Goal: Task Accomplishment & Management: Complete application form

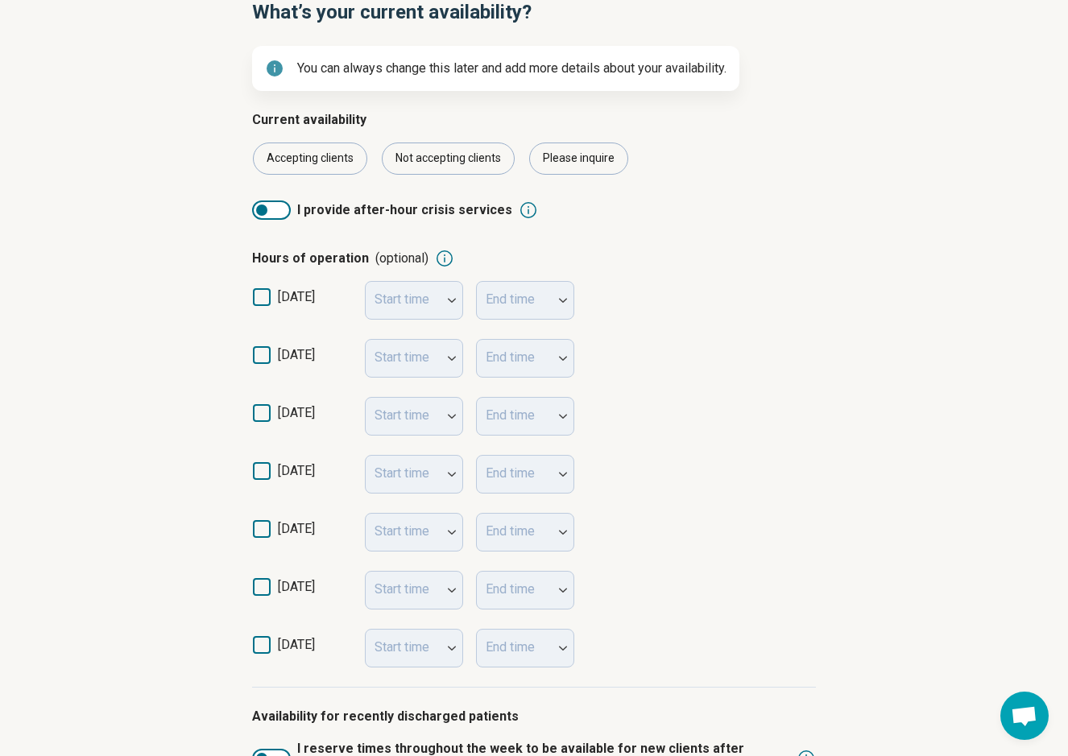
scroll to position [170, 0]
click at [265, 300] on icon at bounding box center [262, 299] width 18 height 18
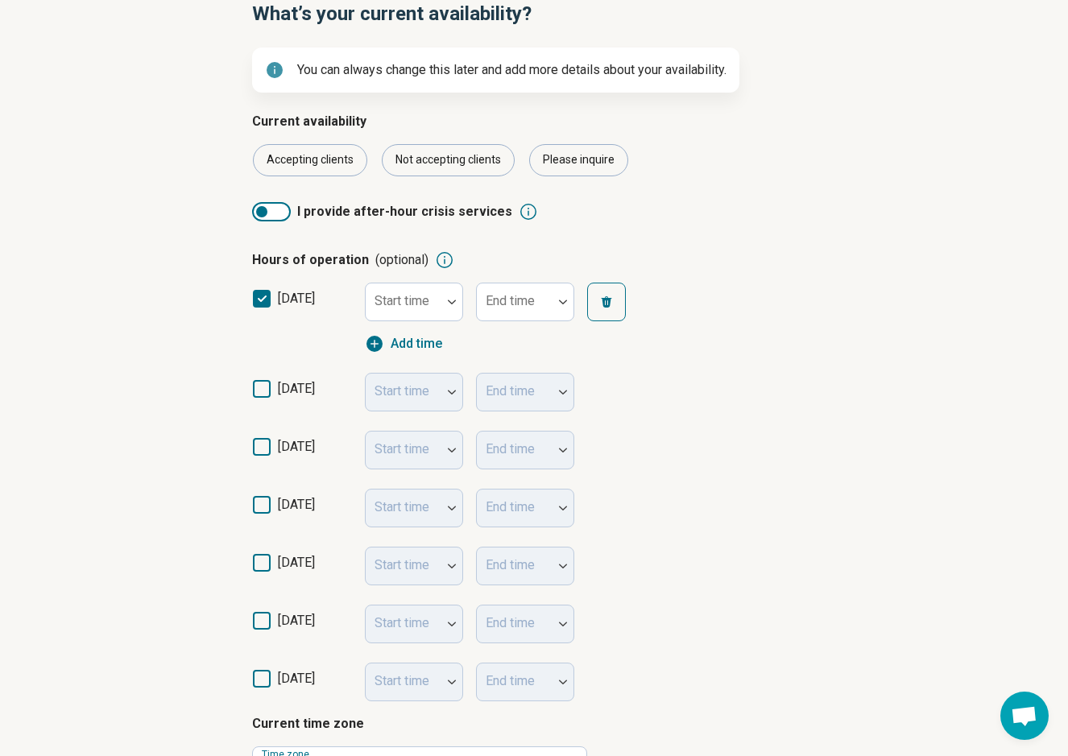
scroll to position [10, 0]
click at [275, 296] on label "[DATE]" at bounding box center [302, 321] width 100 height 64
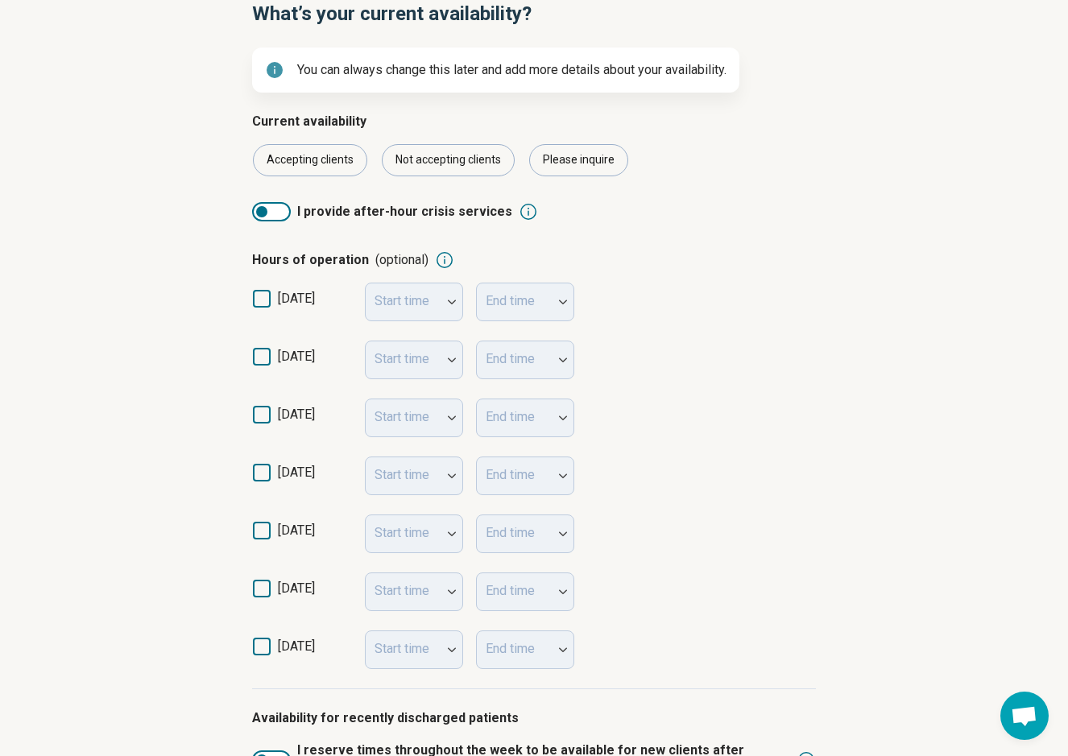
click at [254, 358] on icon at bounding box center [262, 357] width 18 height 18
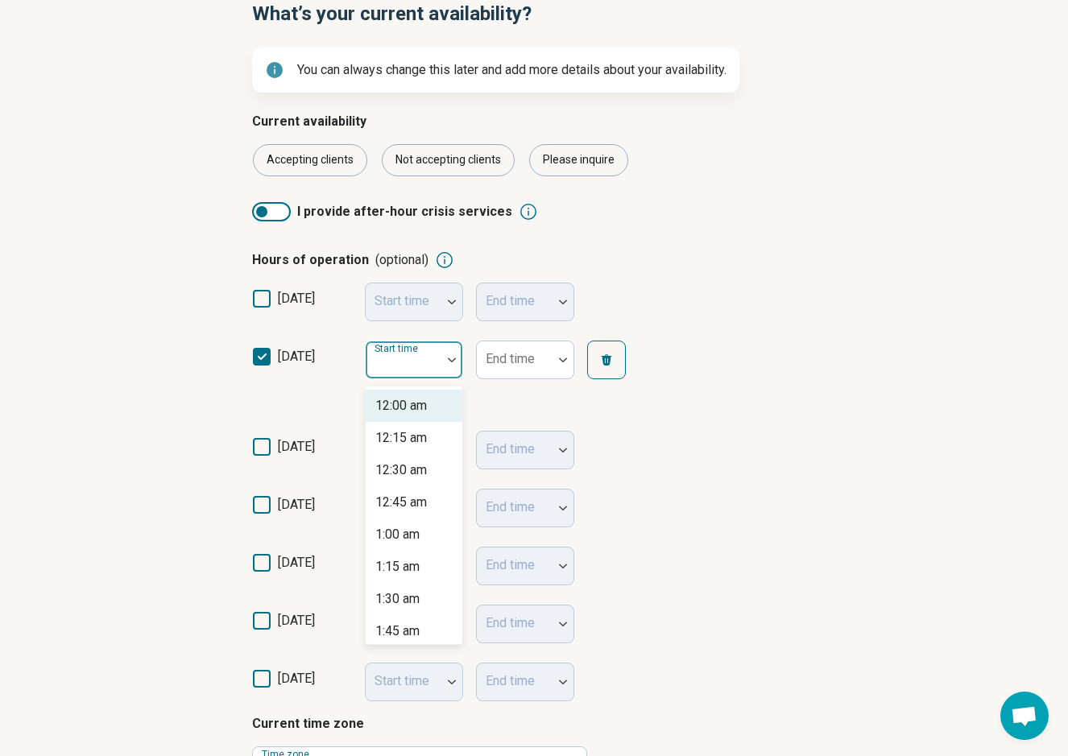
click at [397, 359] on div "Start time" at bounding box center [414, 360] width 98 height 39
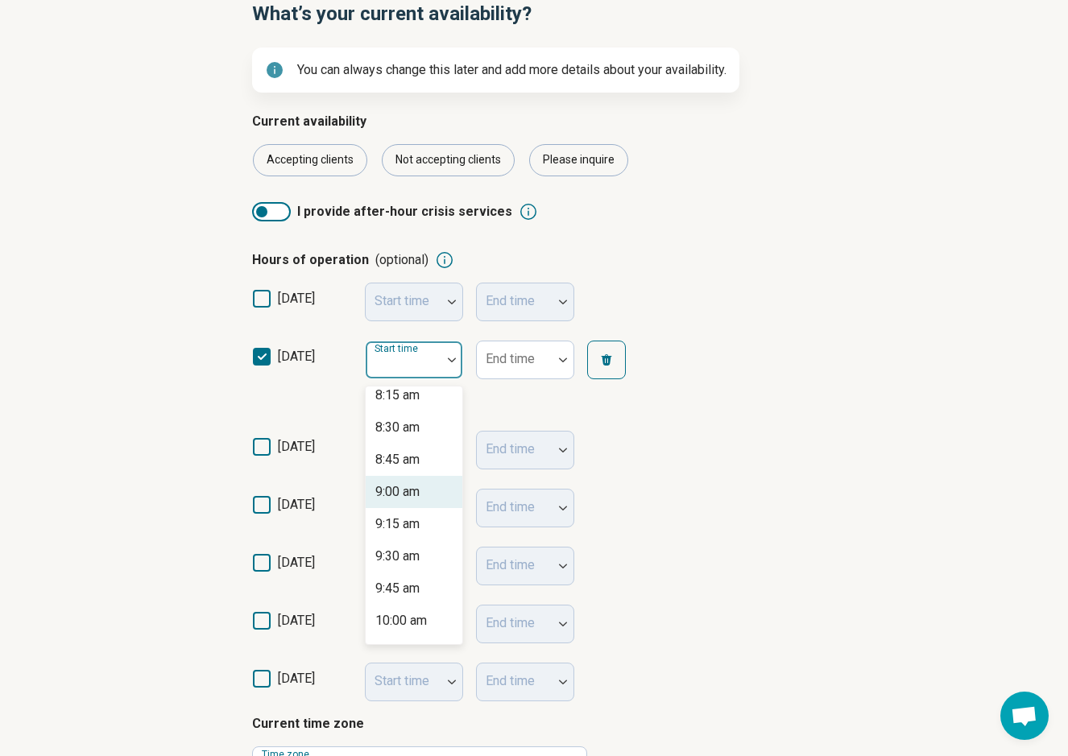
click at [420, 489] on div "9:00 am" at bounding box center [397, 491] width 44 height 19
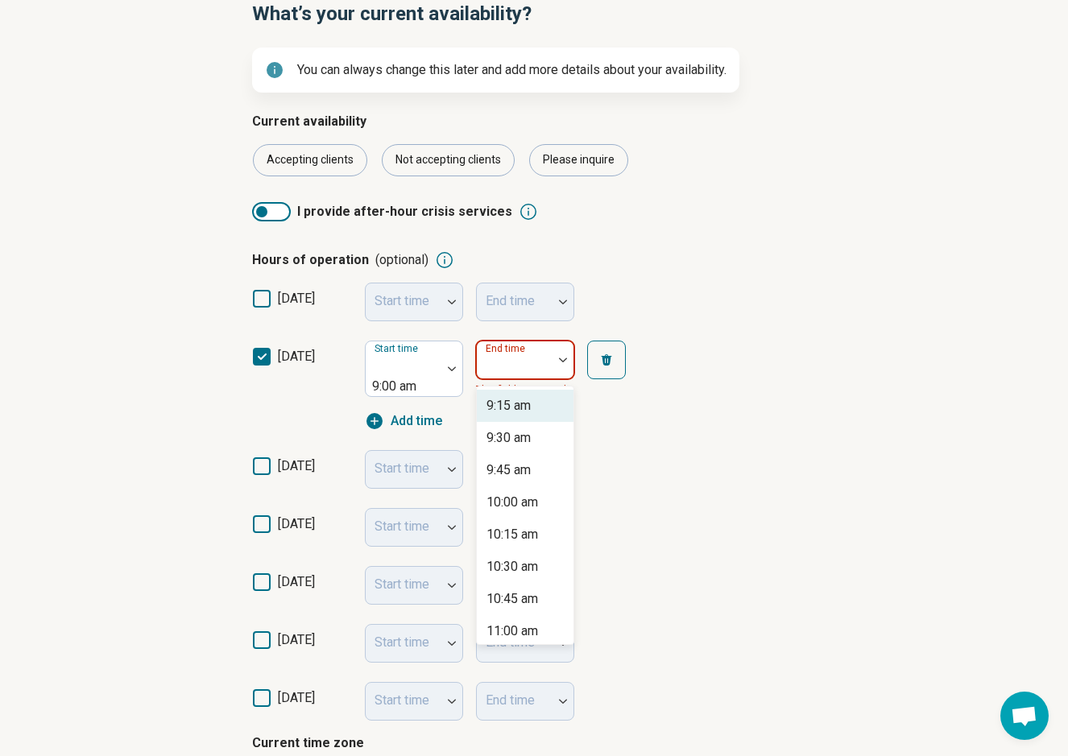
click at [569, 356] on div at bounding box center [562, 359] width 21 height 37
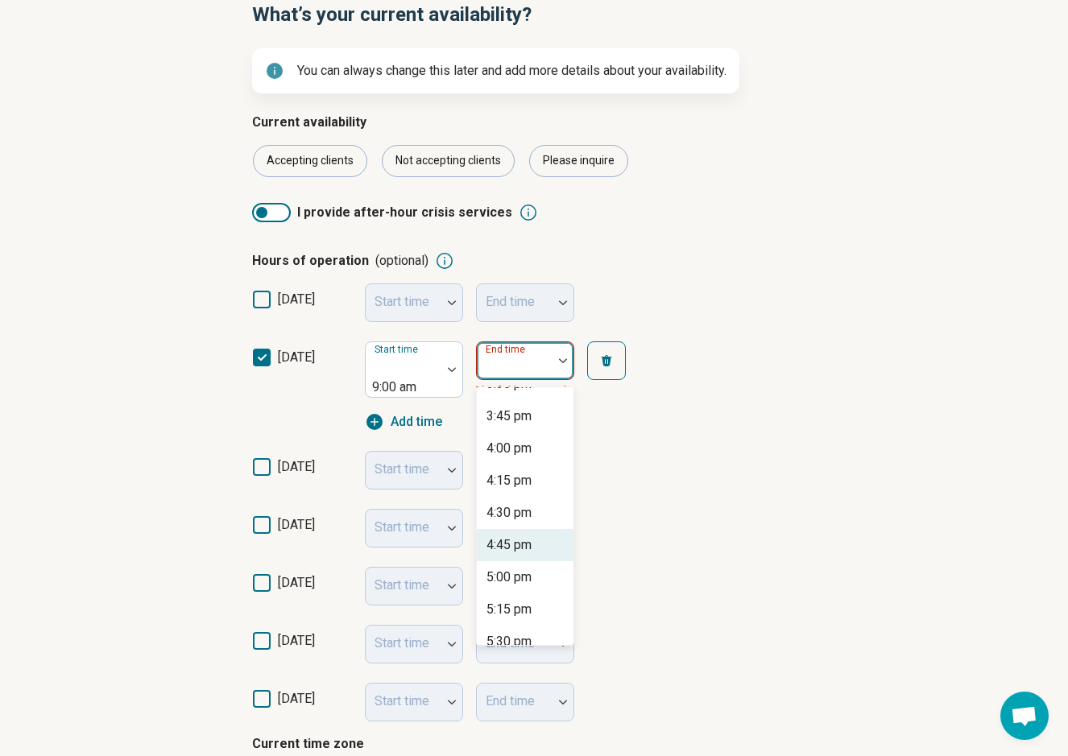
scroll to position [830, 0]
drag, startPoint x: 523, startPoint y: 512, endPoint x: 483, endPoint y: 503, distance: 40.4
click at [523, 512] on div "4:30 pm" at bounding box center [508, 510] width 45 height 19
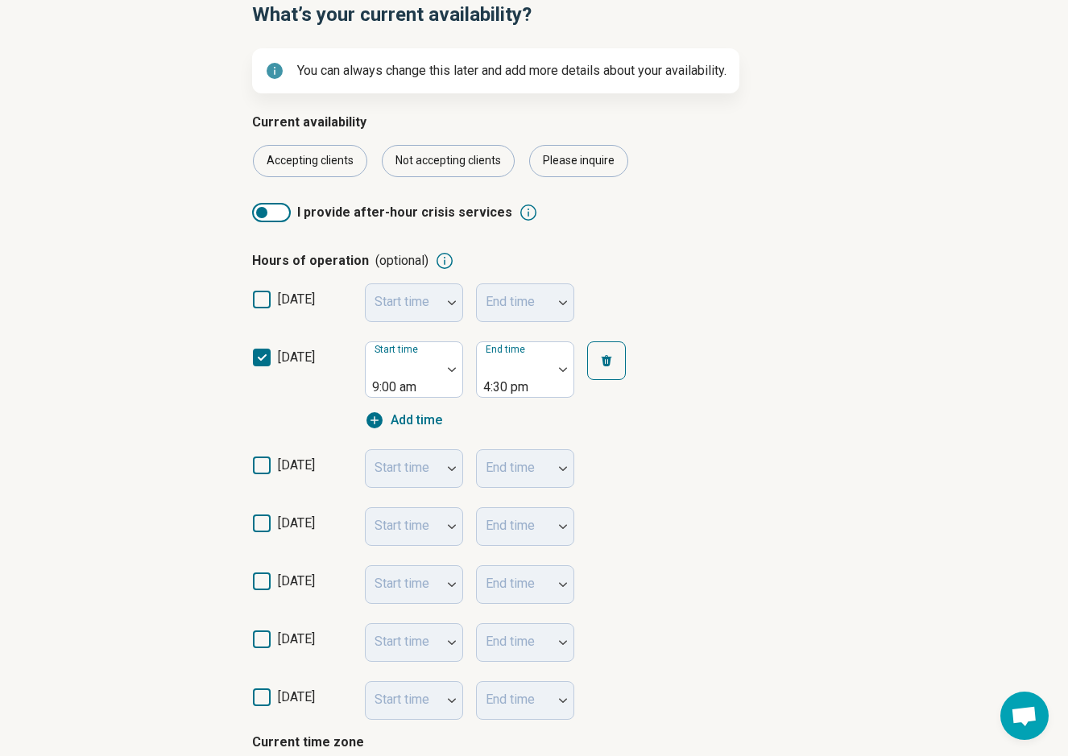
click at [261, 457] on icon at bounding box center [262, 466] width 18 height 18
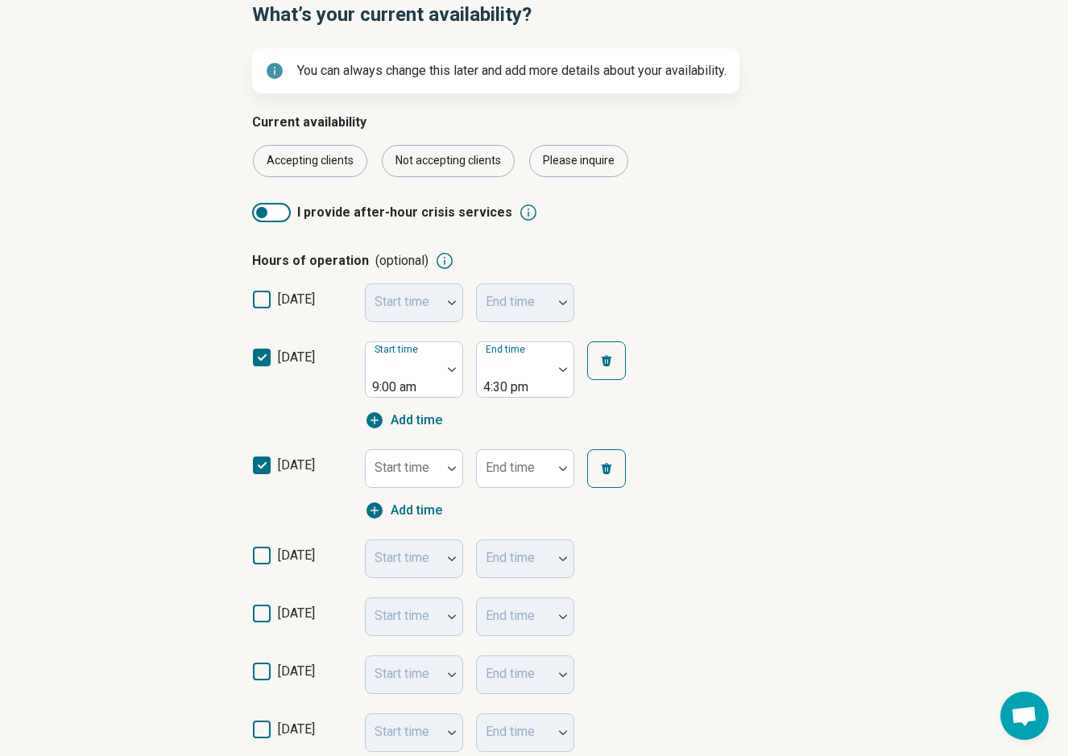
scroll to position [10, 0]
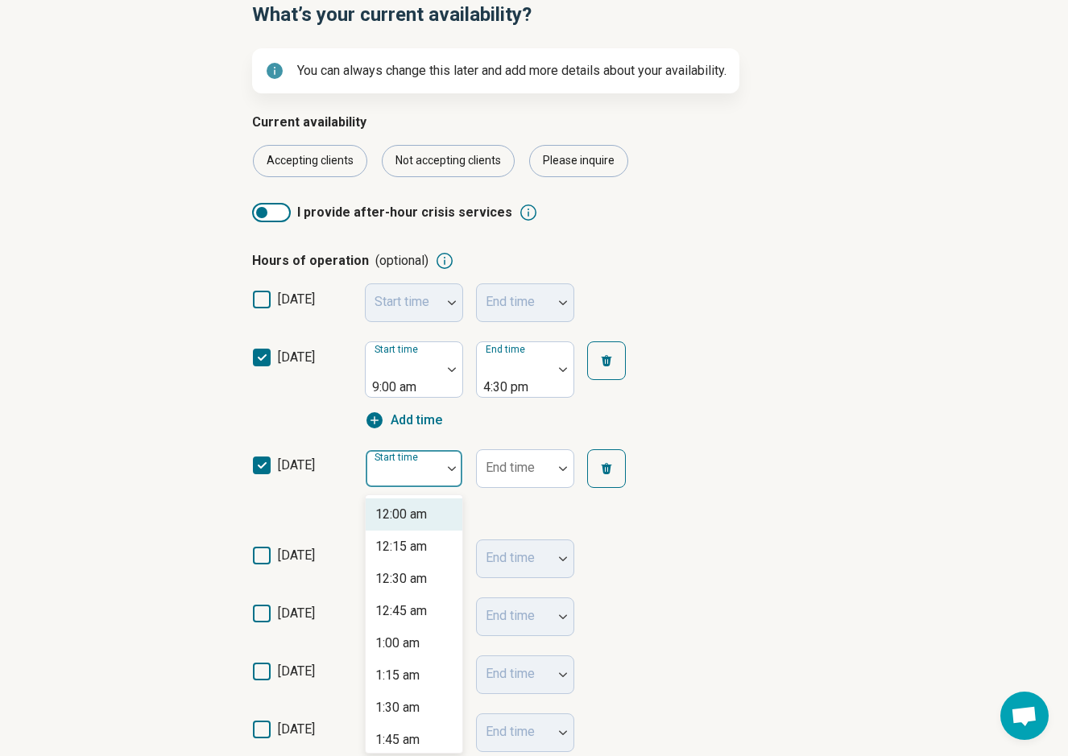
click at [435, 455] on div at bounding box center [404, 468] width 76 height 35
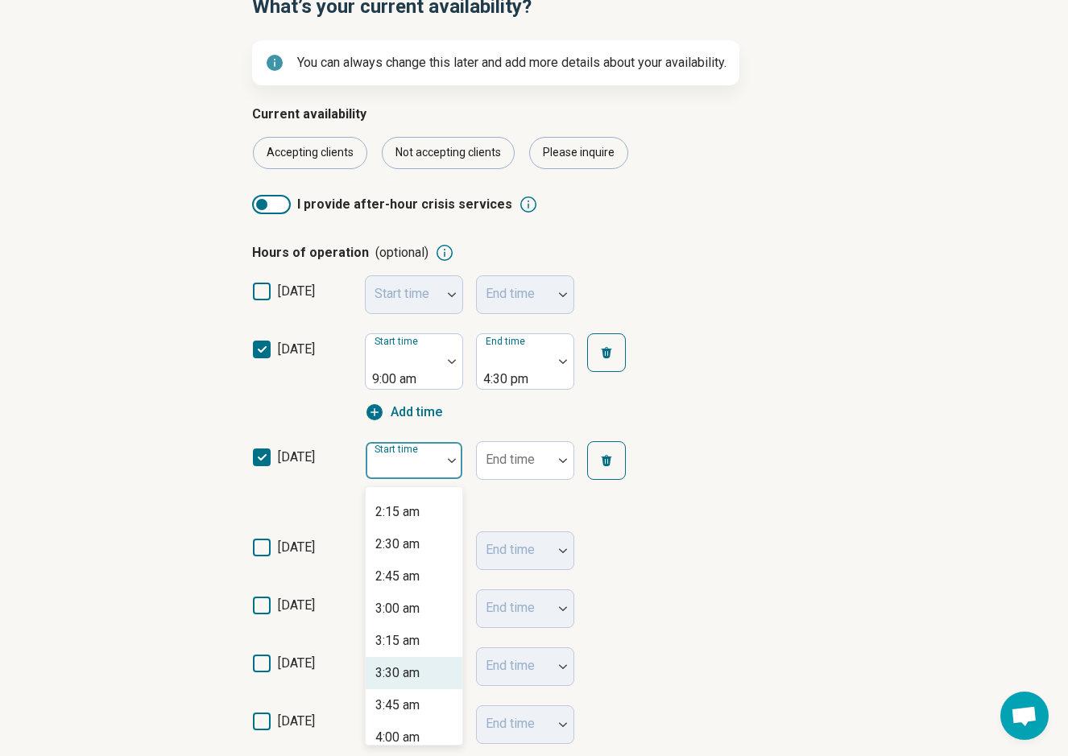
scroll to position [201, 0]
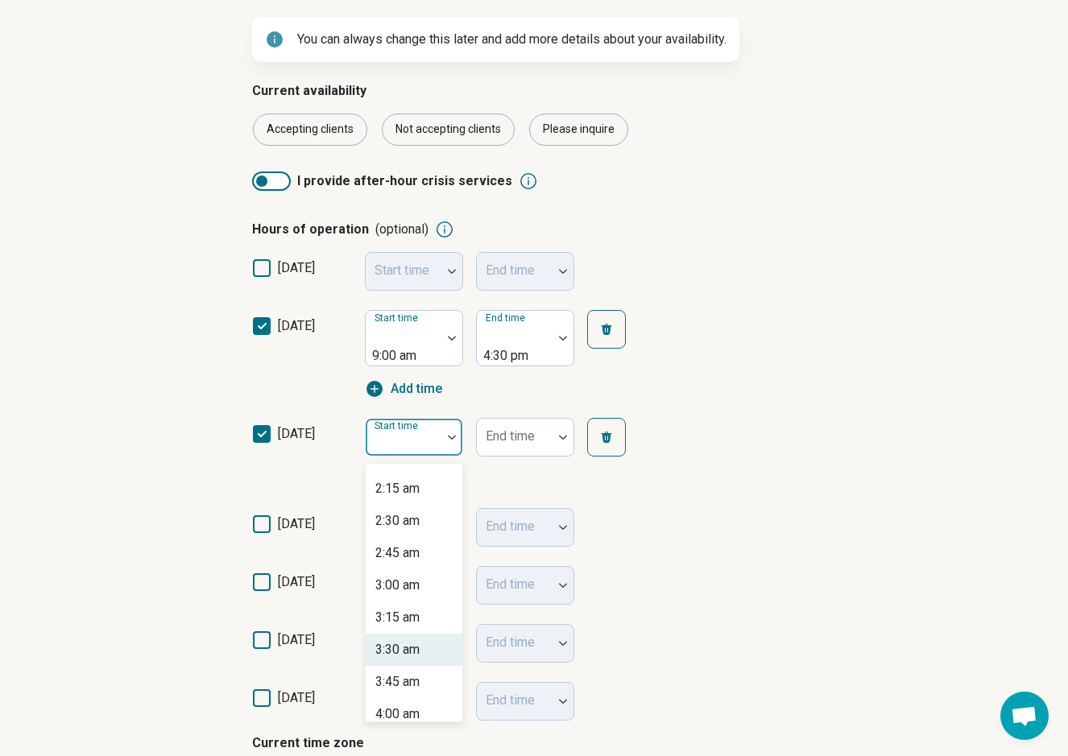
click at [264, 336] on label "[DATE]" at bounding box center [302, 357] width 100 height 82
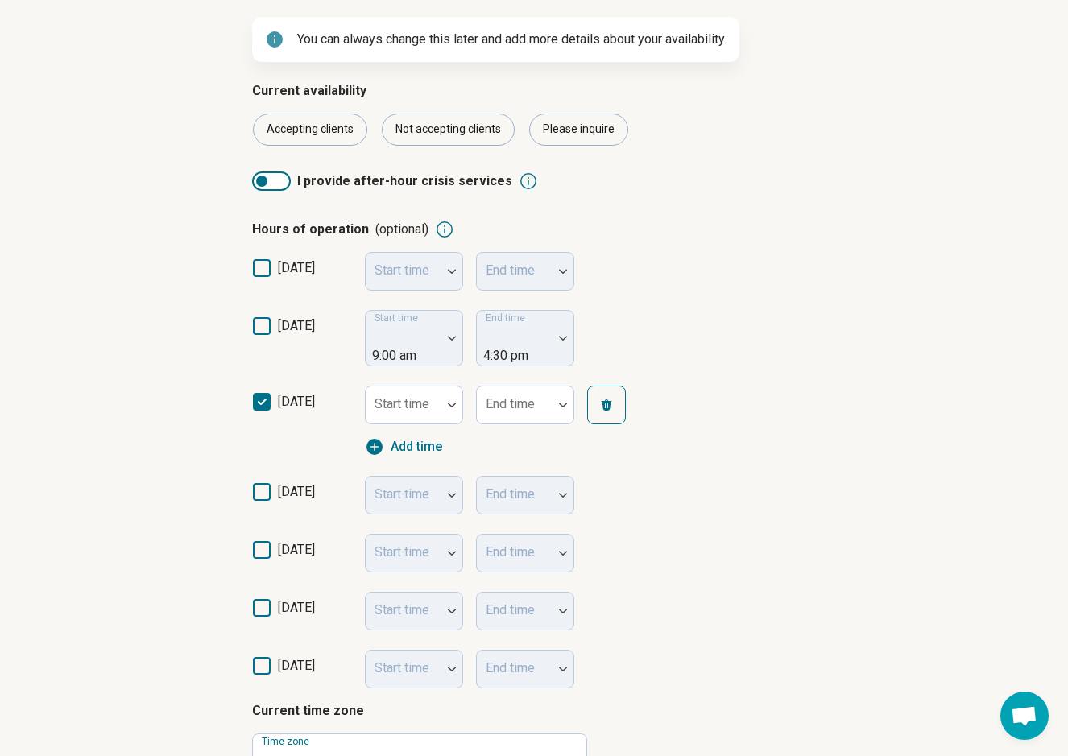
click at [264, 393] on icon at bounding box center [262, 402] width 18 height 18
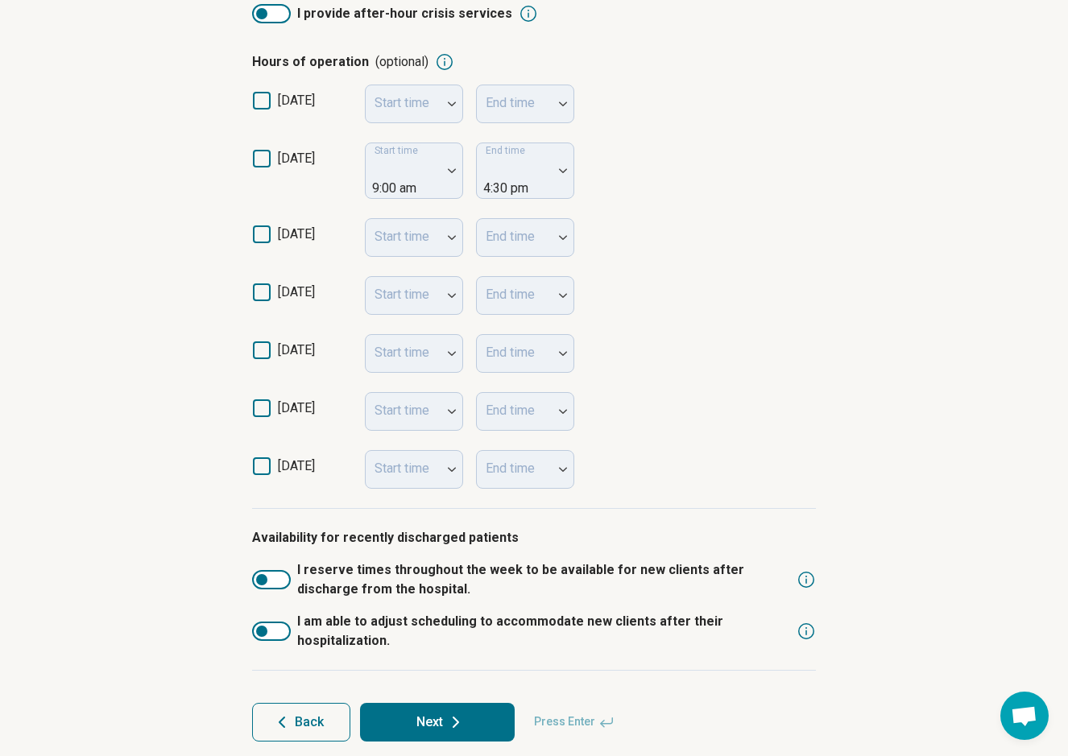
scroll to position [367, 0]
drag, startPoint x: 278, startPoint y: 157, endPoint x: 283, endPoint y: 179, distance: 22.3
click at [279, 158] on span "[DATE]" at bounding box center [296, 158] width 37 height 15
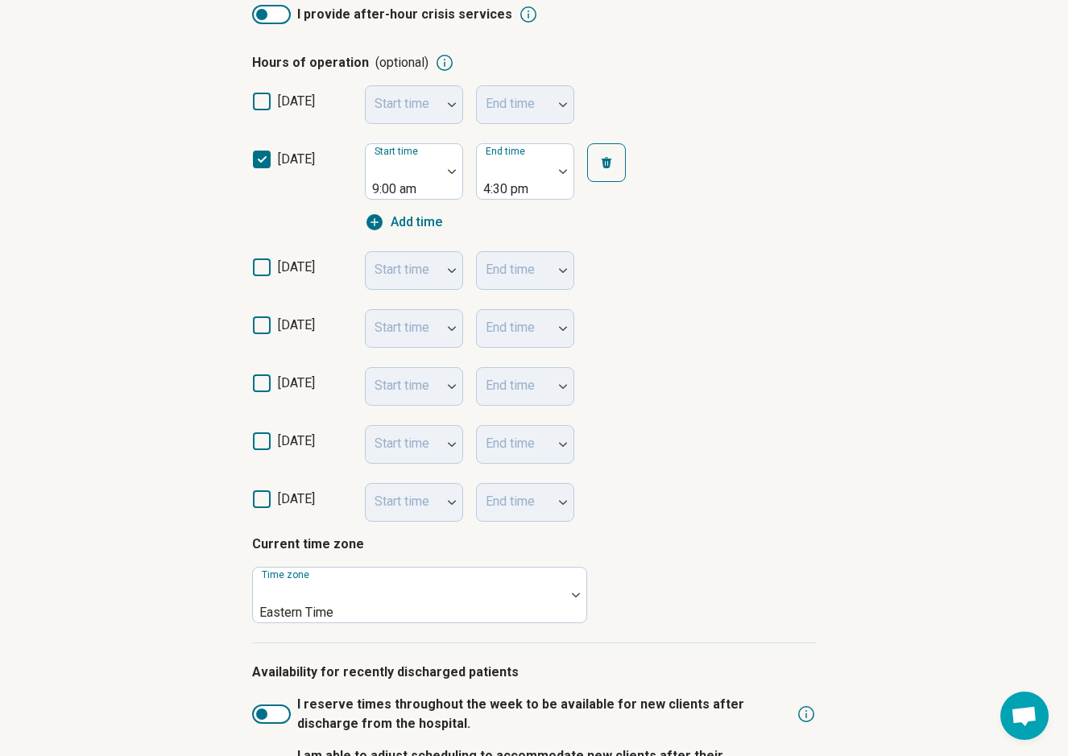
click at [258, 258] on icon at bounding box center [262, 267] width 18 height 18
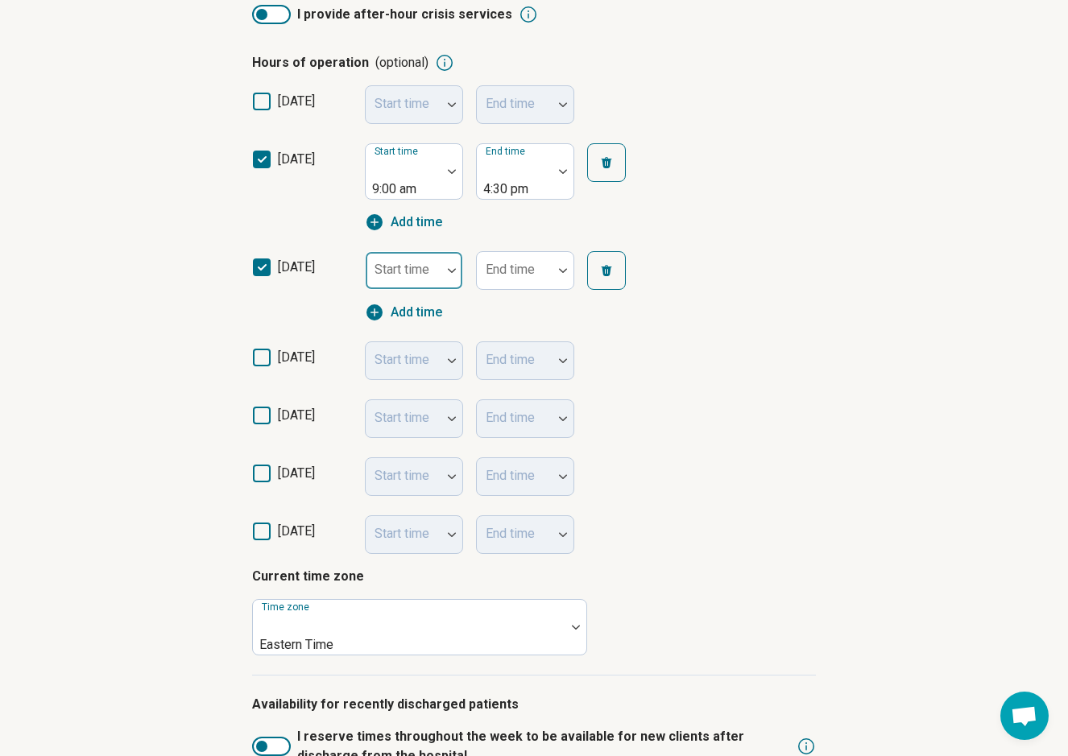
click at [413, 266] on div at bounding box center [403, 277] width 63 height 23
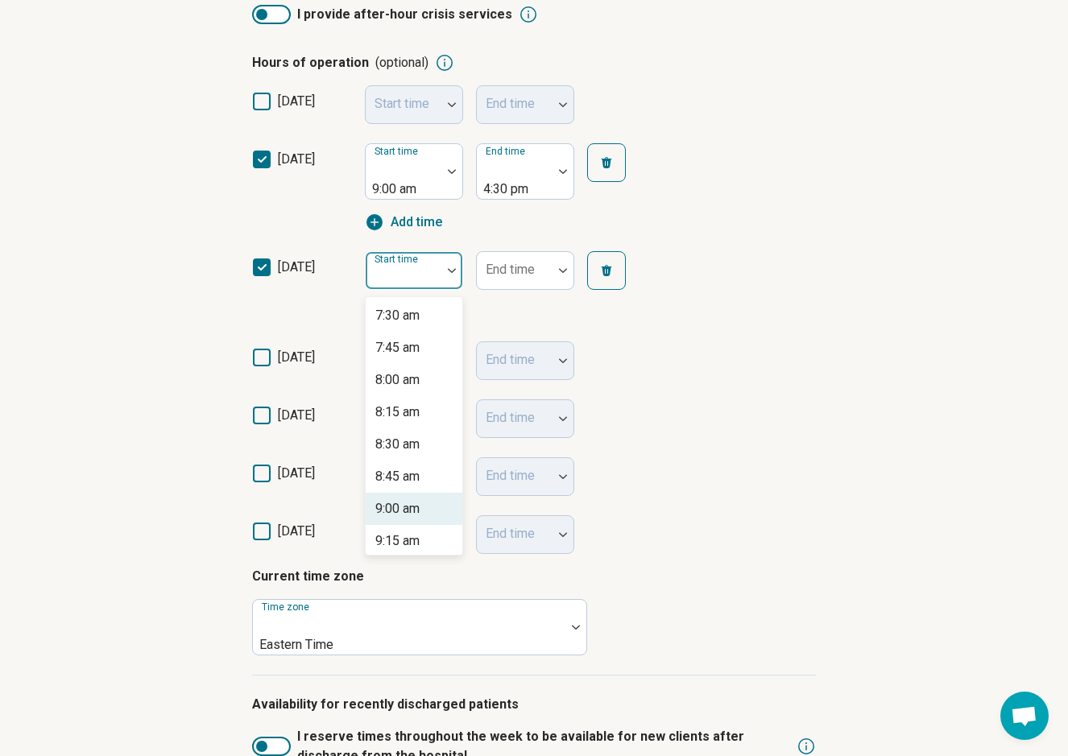
scroll to position [986, 0]
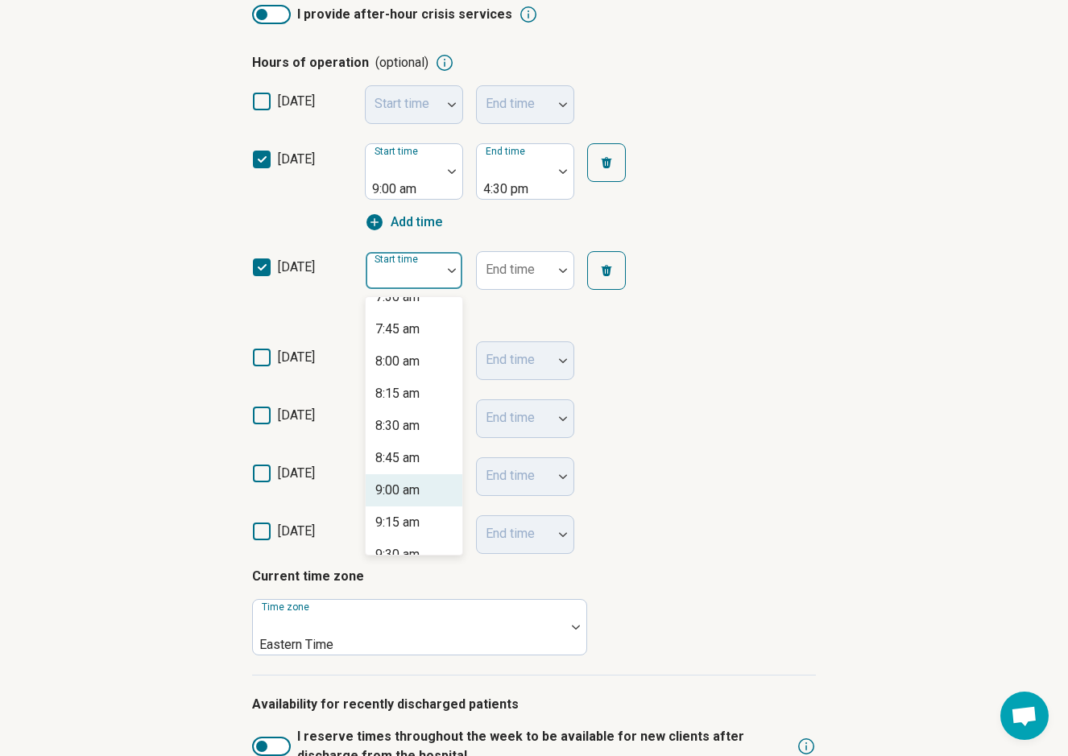
click at [412, 481] on div "9:00 am" at bounding box center [397, 490] width 44 height 19
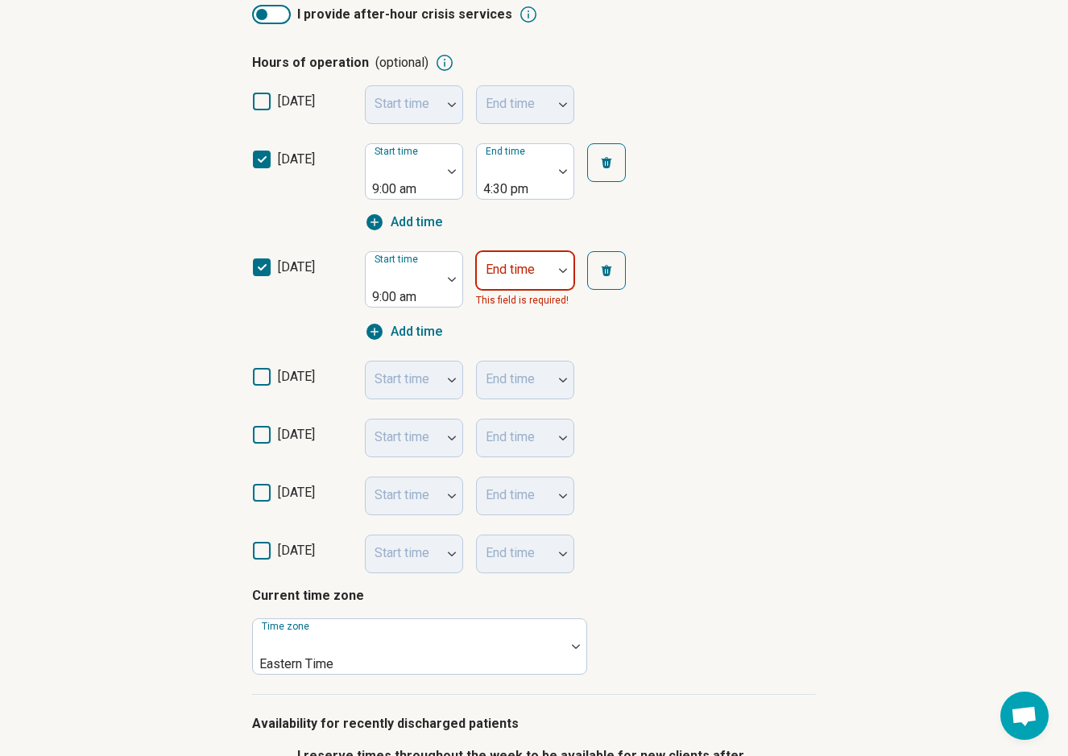
click at [542, 266] on div at bounding box center [514, 277] width 63 height 23
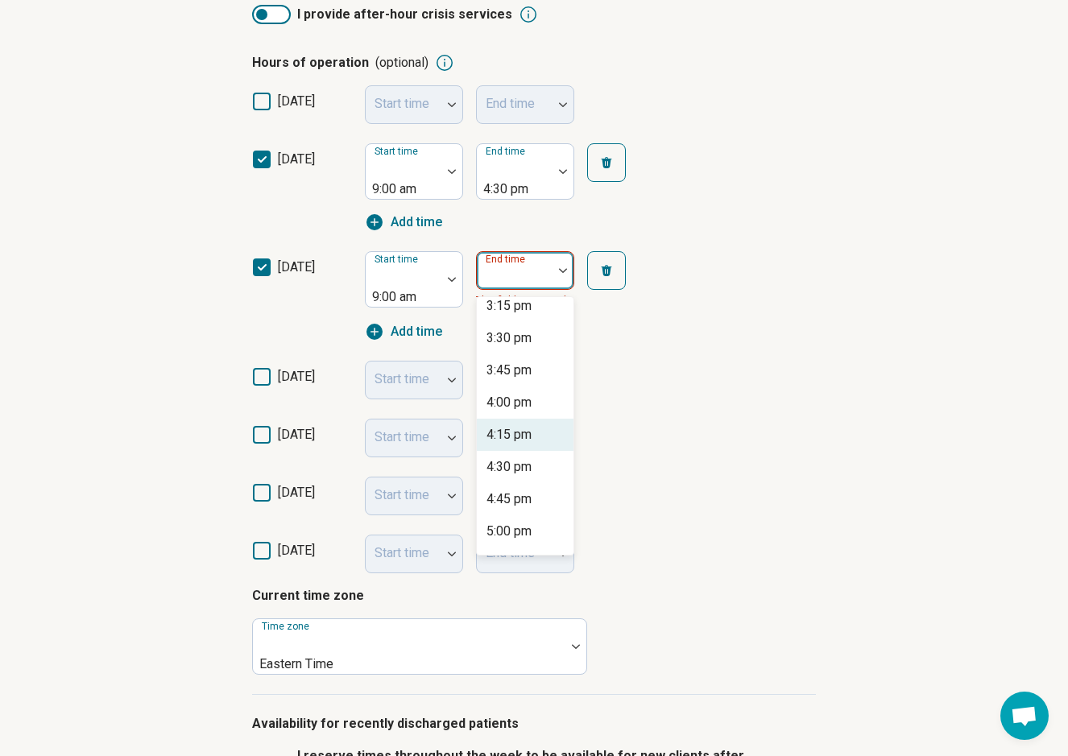
scroll to position [786, 0]
click at [519, 455] on div "4:30 pm" at bounding box center [508, 464] width 45 height 19
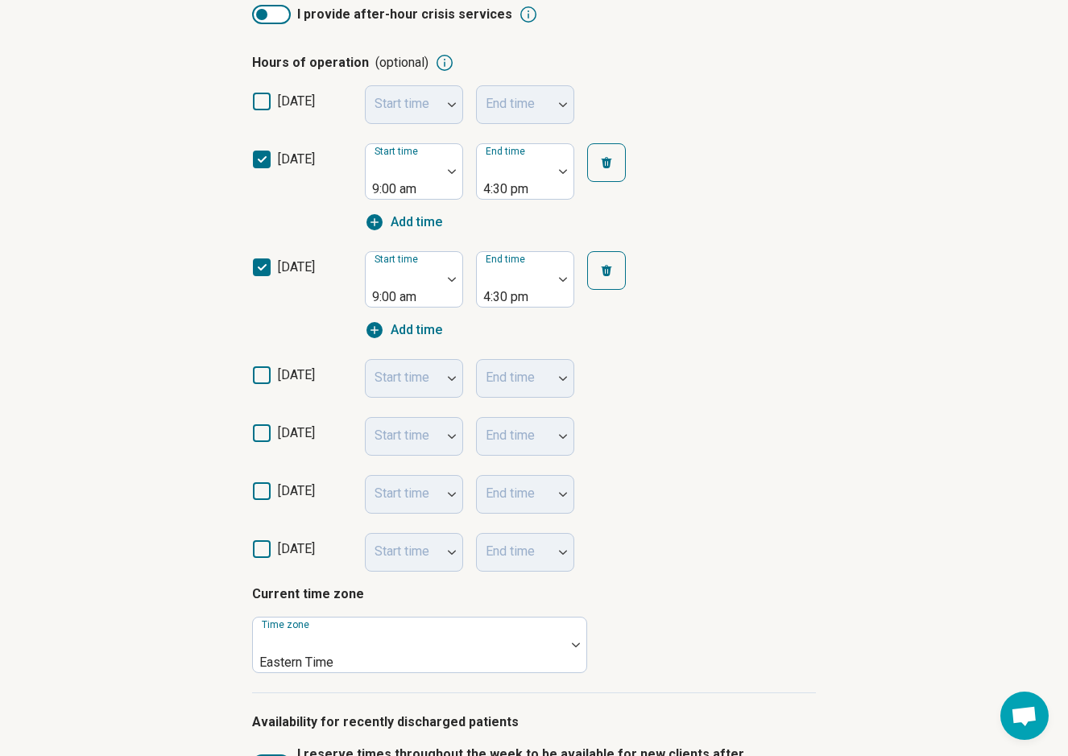
click at [287, 367] on span "[DATE]" at bounding box center [296, 374] width 37 height 15
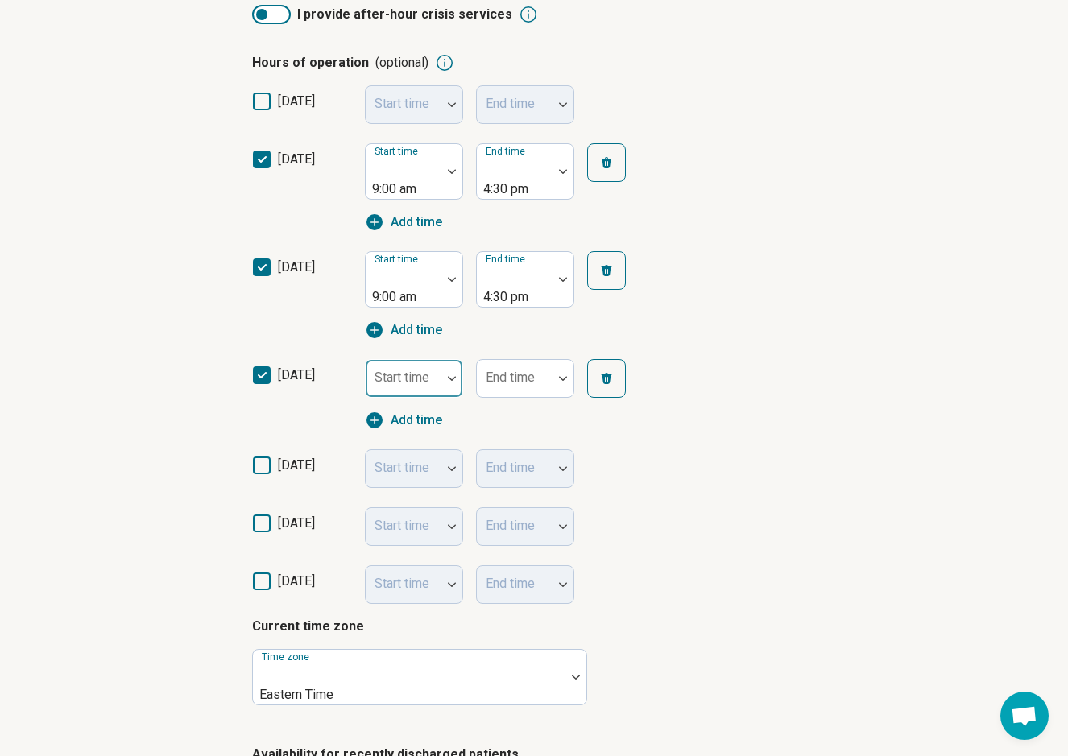
scroll to position [10, 0]
click at [426, 359] on div "Start time" at bounding box center [414, 378] width 98 height 39
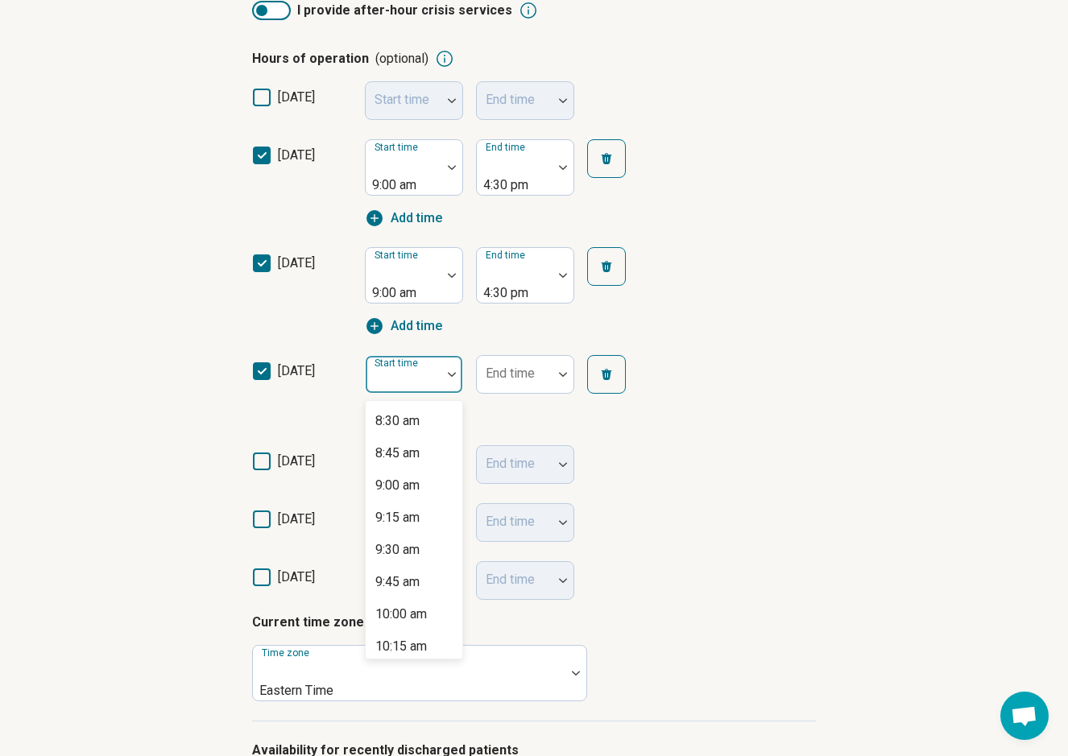
scroll to position [1103, 0]
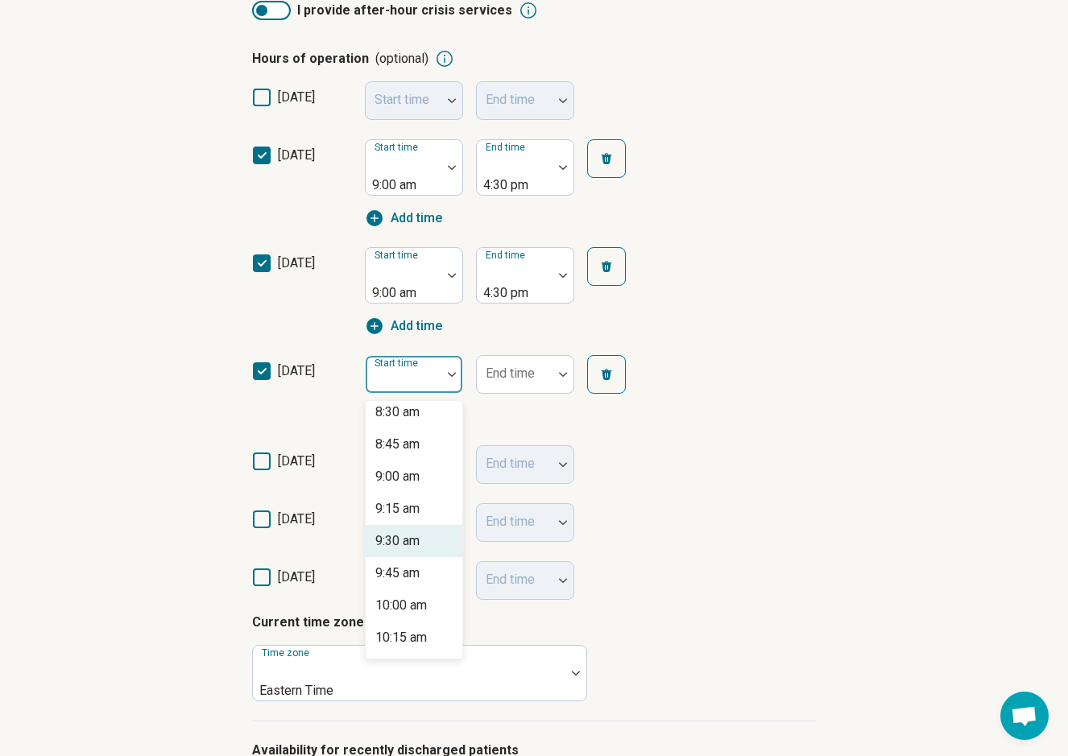
click at [416, 531] on div "9:30 am" at bounding box center [397, 540] width 44 height 19
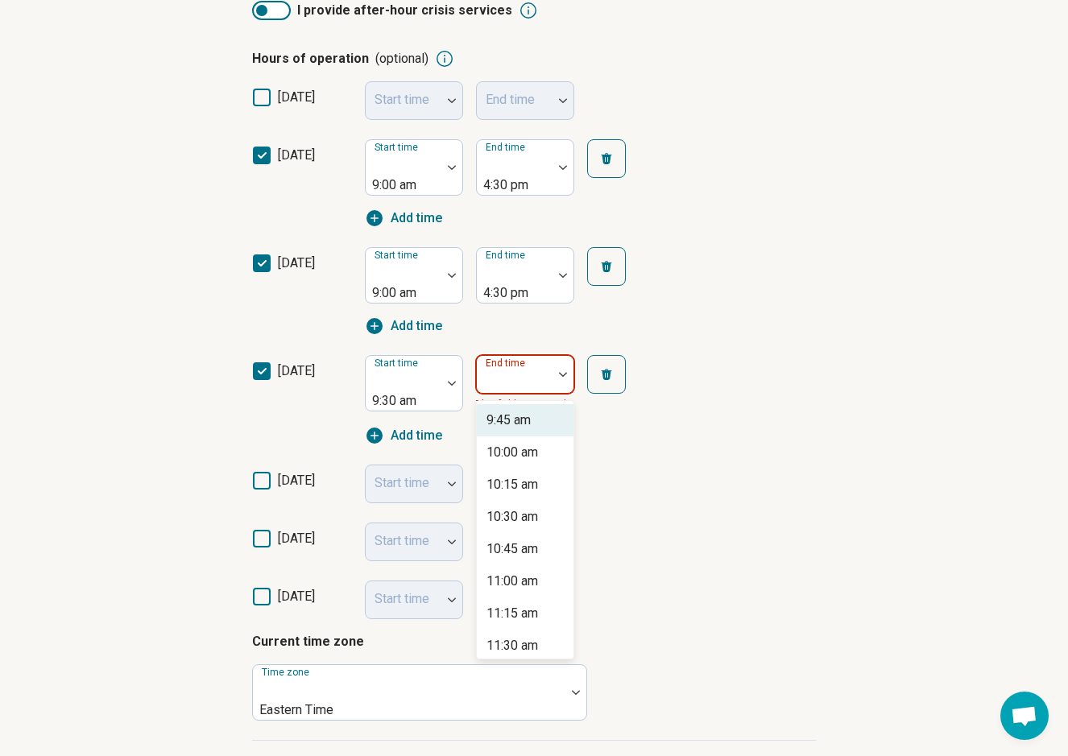
click at [555, 372] on div at bounding box center [562, 374] width 21 height 5
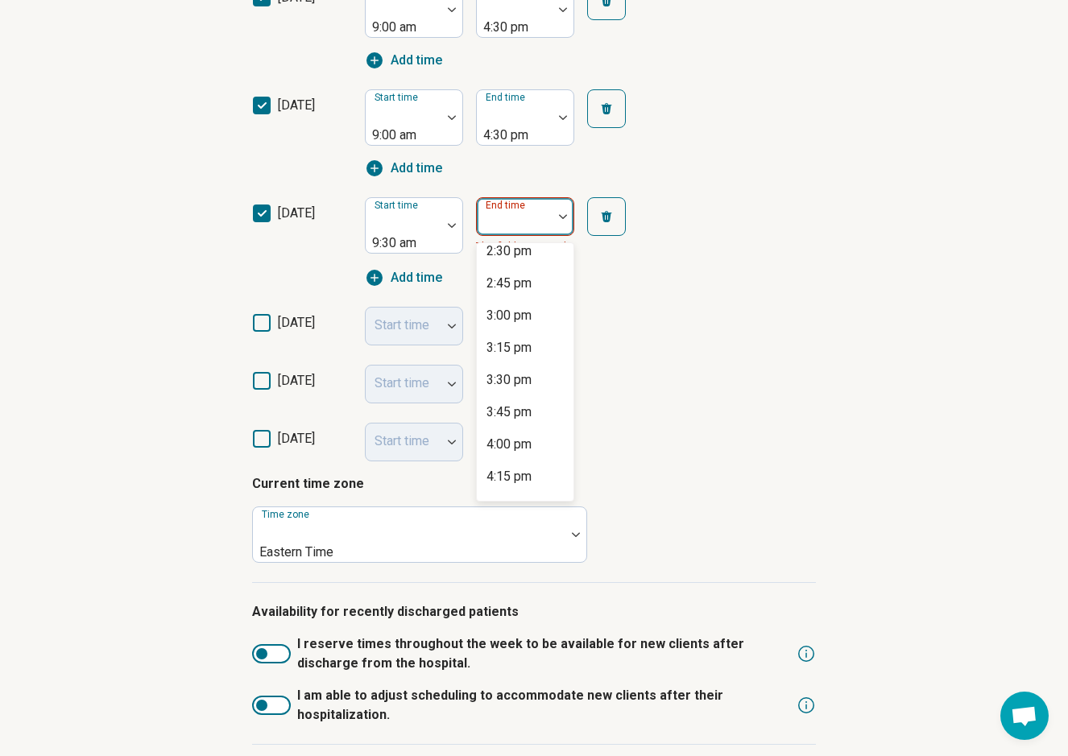
scroll to position [632, 0]
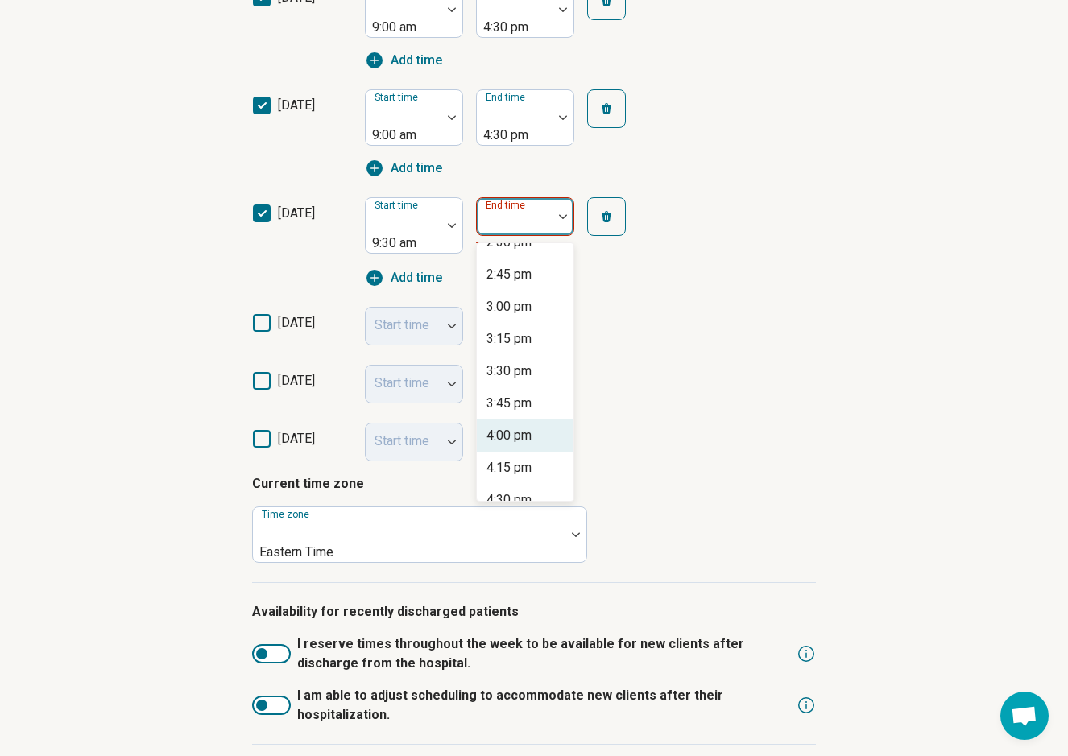
click at [513, 426] on div "4:00 pm" at bounding box center [508, 435] width 45 height 19
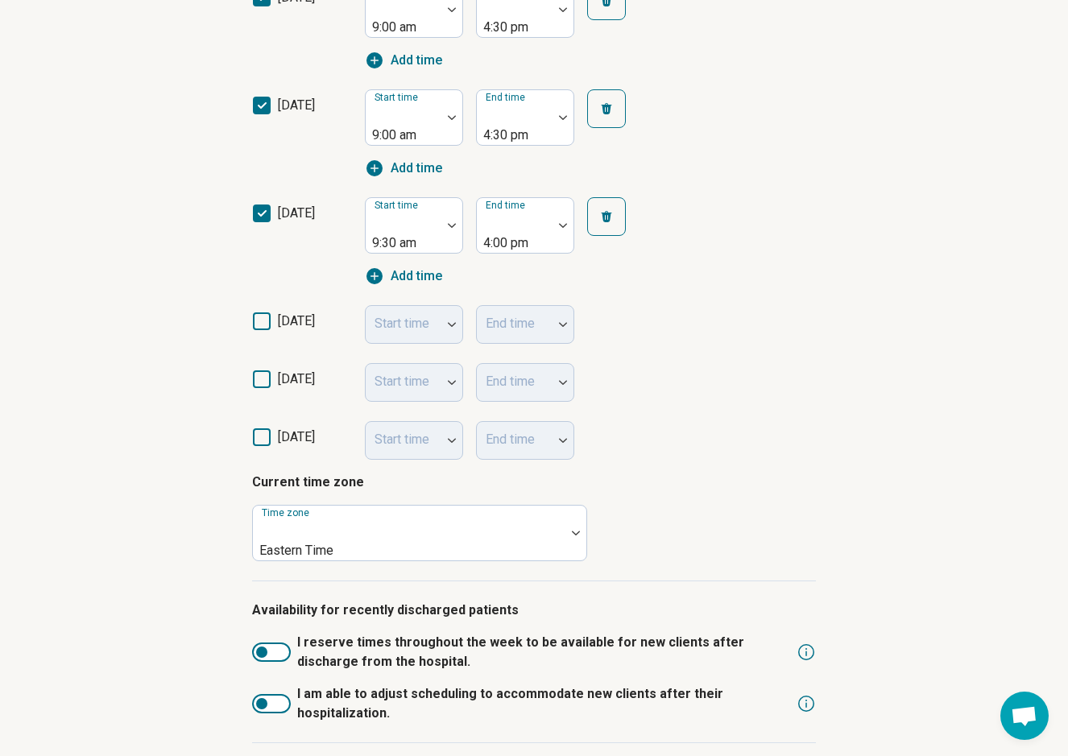
click at [281, 296] on div "[DATE] Start time End time" at bounding box center [534, 325] width 564 height 58
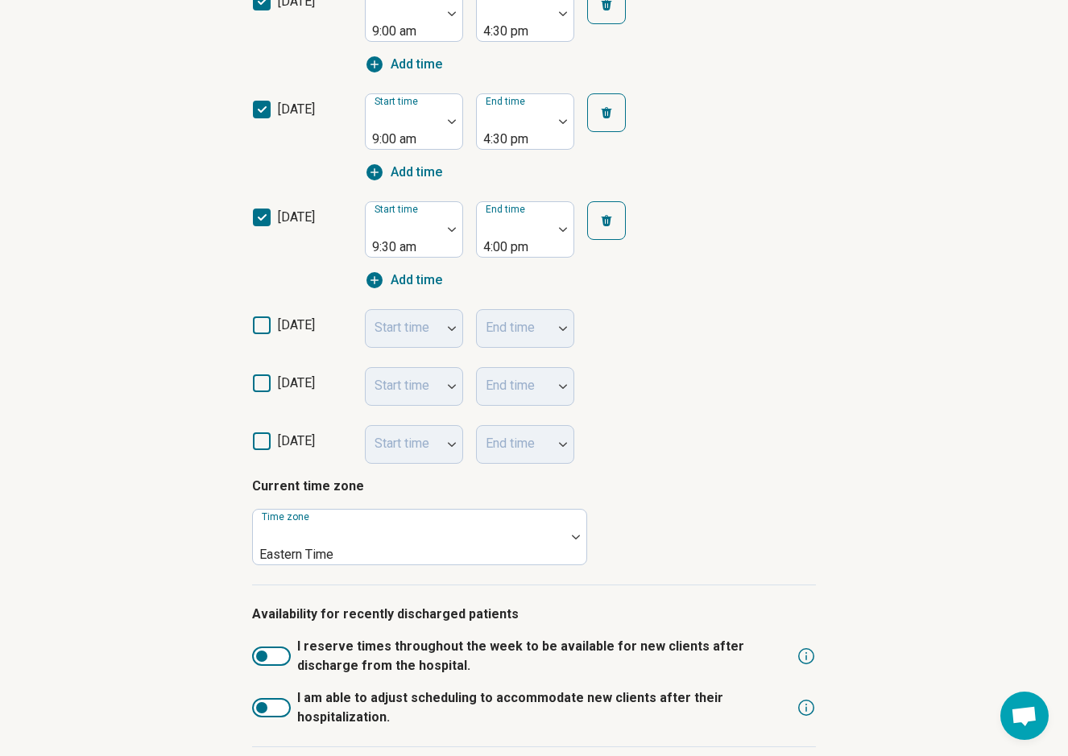
click at [282, 317] on span "[DATE]" at bounding box center [296, 324] width 37 height 15
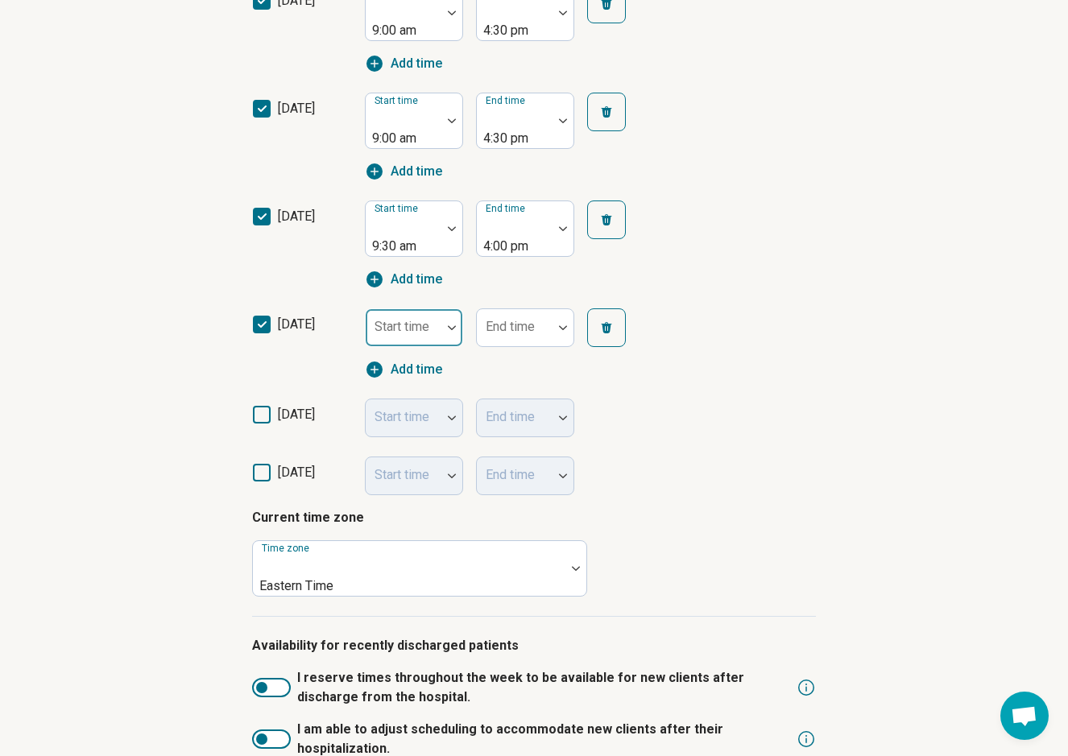
click at [386, 323] on div at bounding box center [403, 334] width 63 height 23
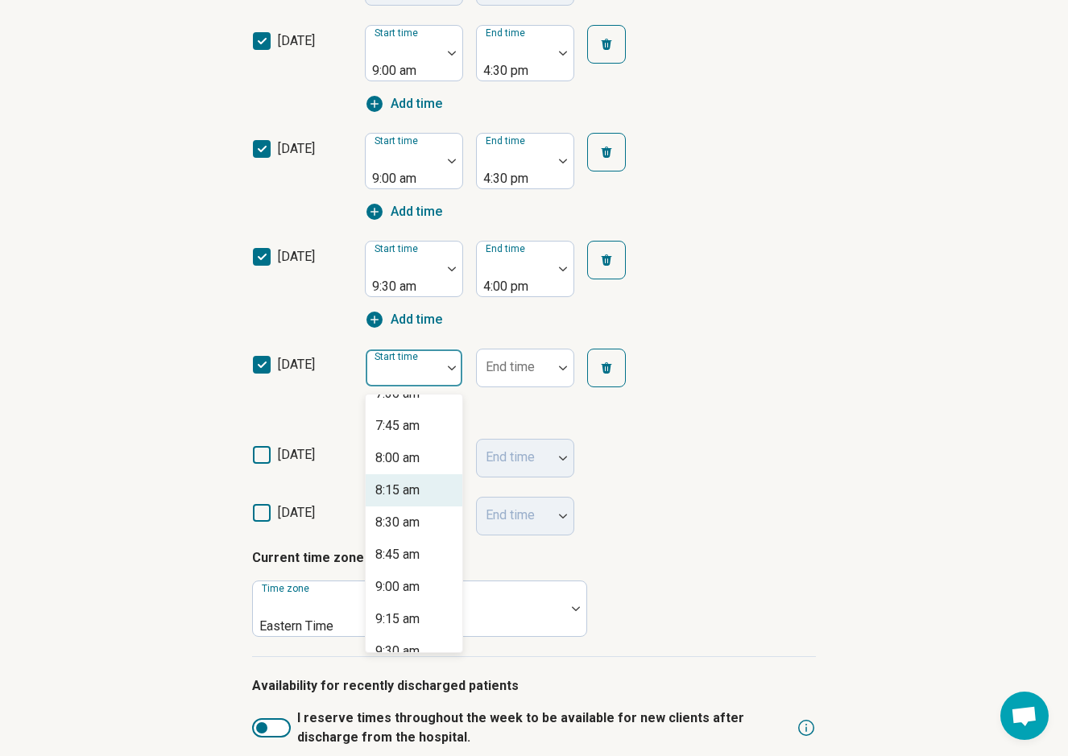
scroll to position [980, 0]
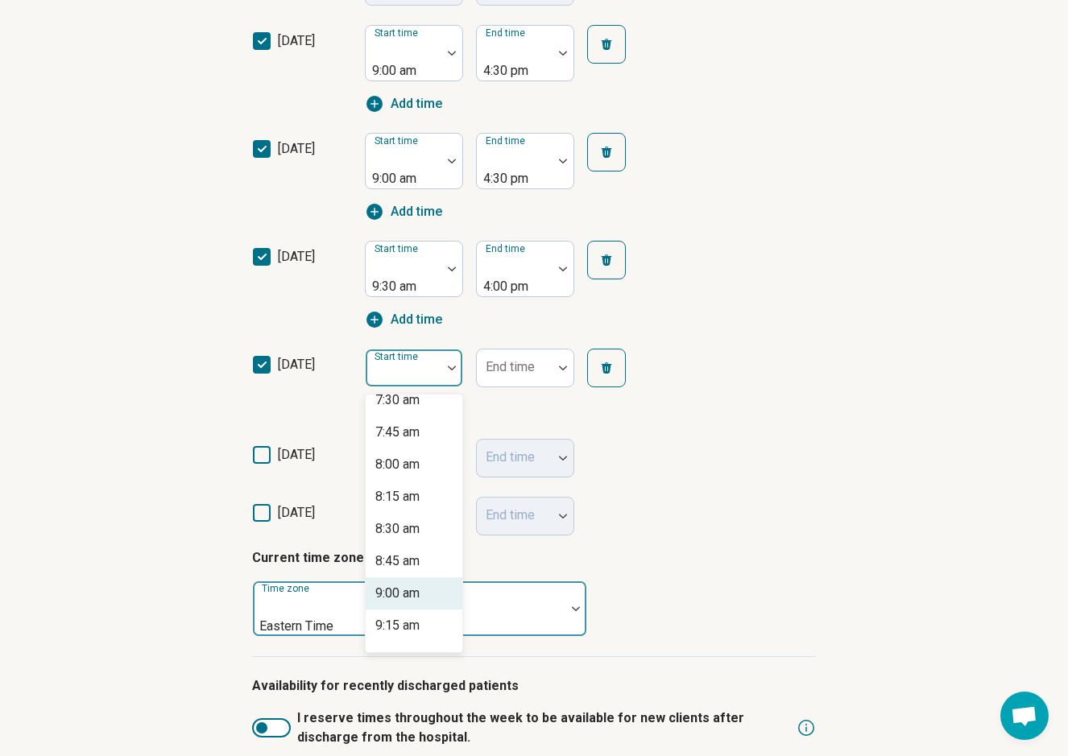
click at [396, 584] on div "9:00 am" at bounding box center [397, 593] width 44 height 19
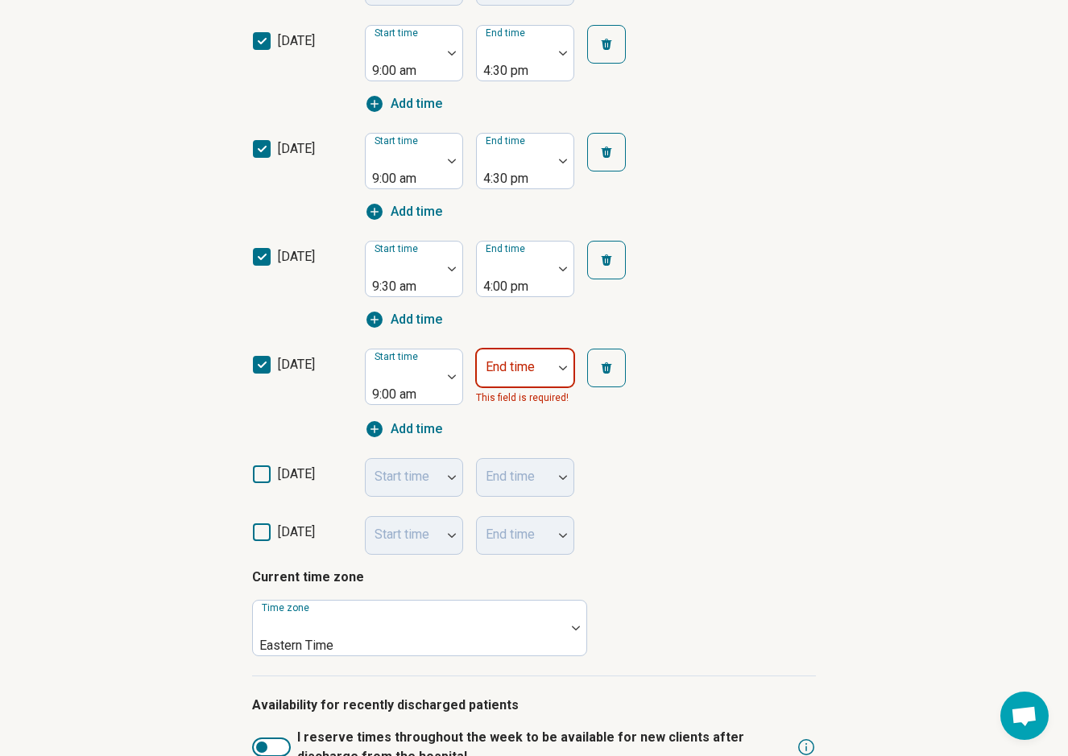
click at [523, 363] on div at bounding box center [514, 374] width 63 height 23
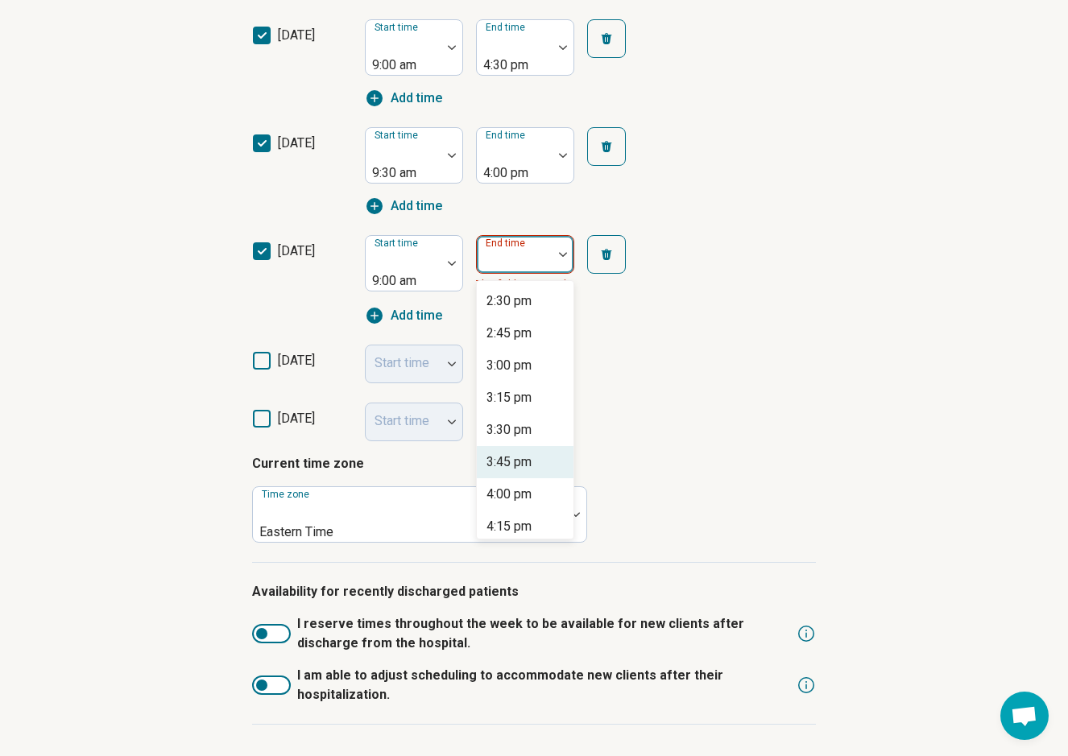
scroll to position [683, 0]
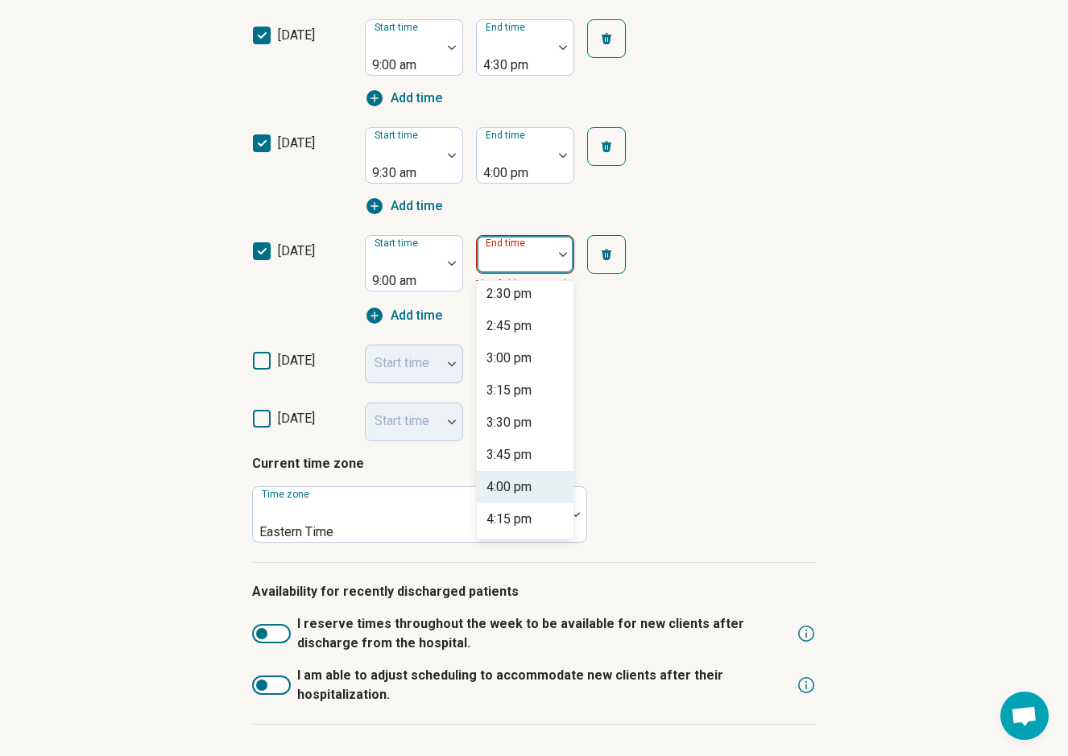
click at [511, 478] on div "4:00 pm" at bounding box center [508, 487] width 45 height 19
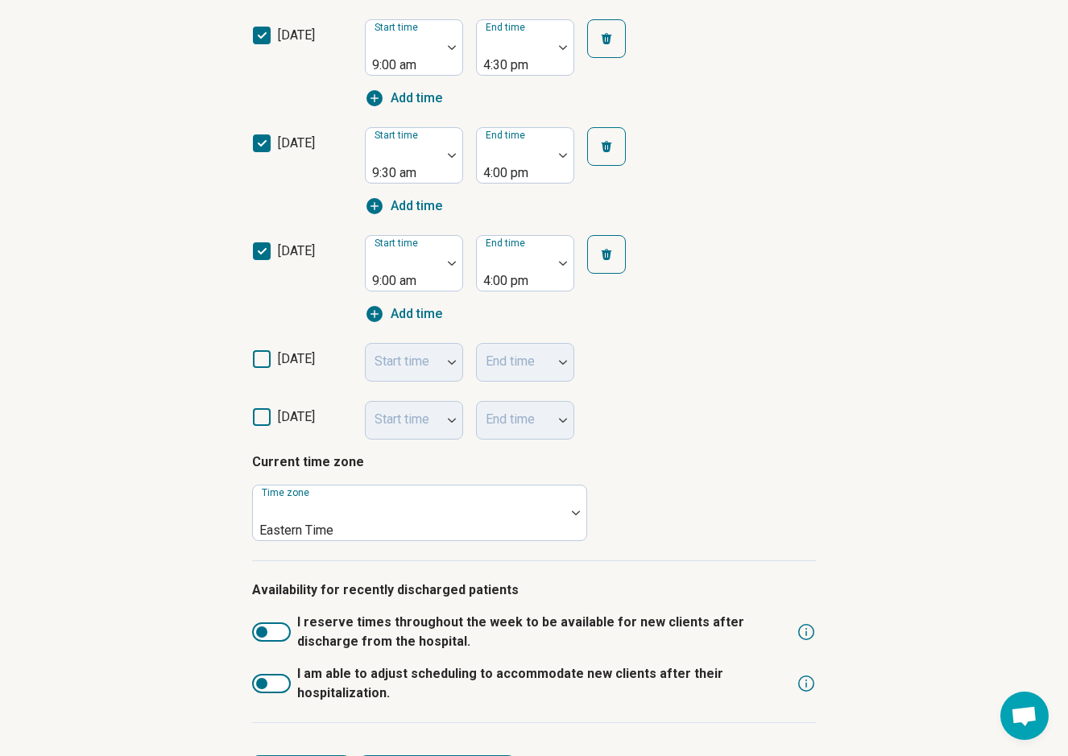
scroll to position [580, 0]
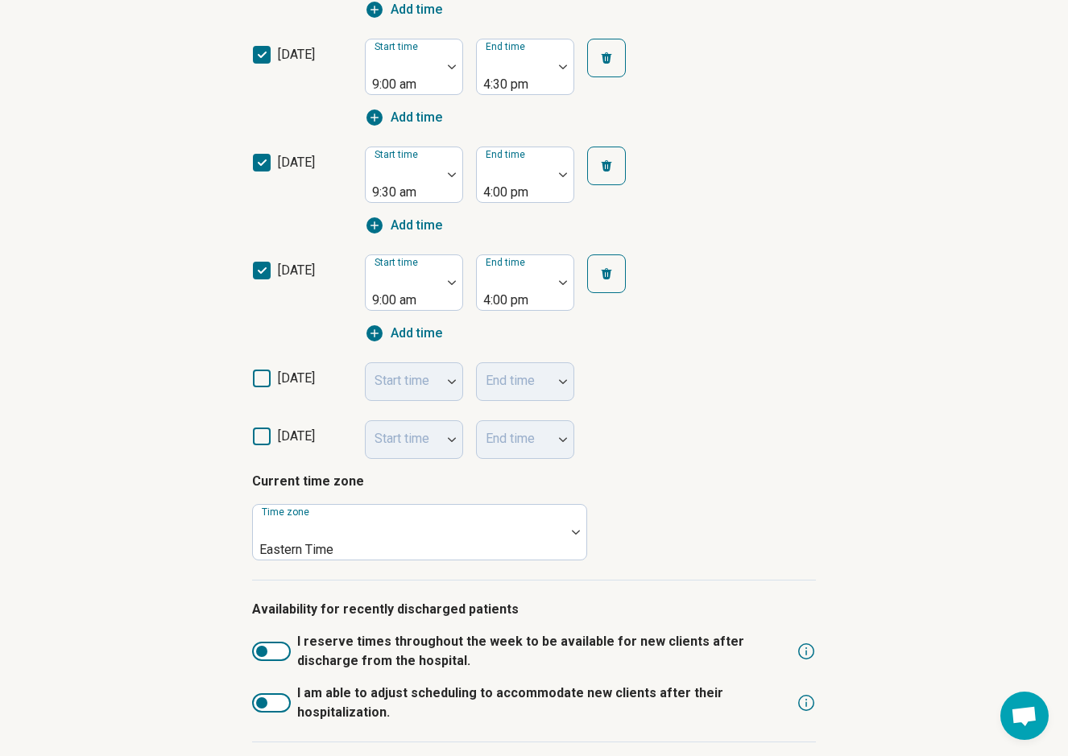
click at [278, 370] on span "[DATE]" at bounding box center [296, 377] width 37 height 15
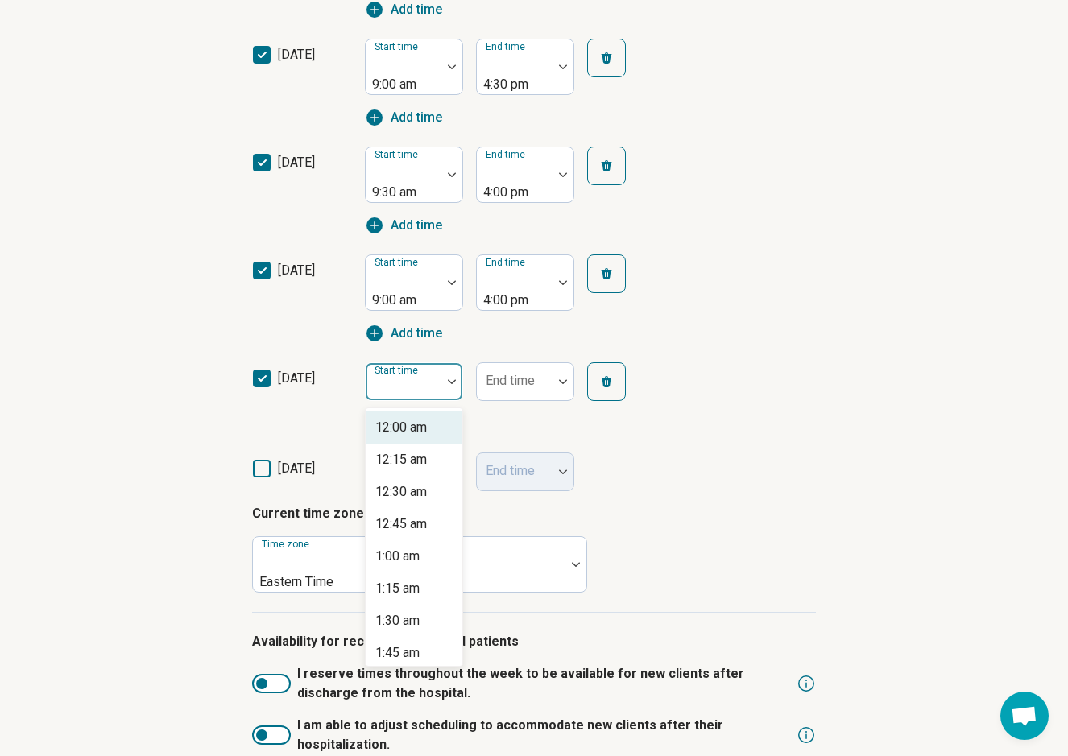
click at [416, 377] on div at bounding box center [403, 388] width 63 height 23
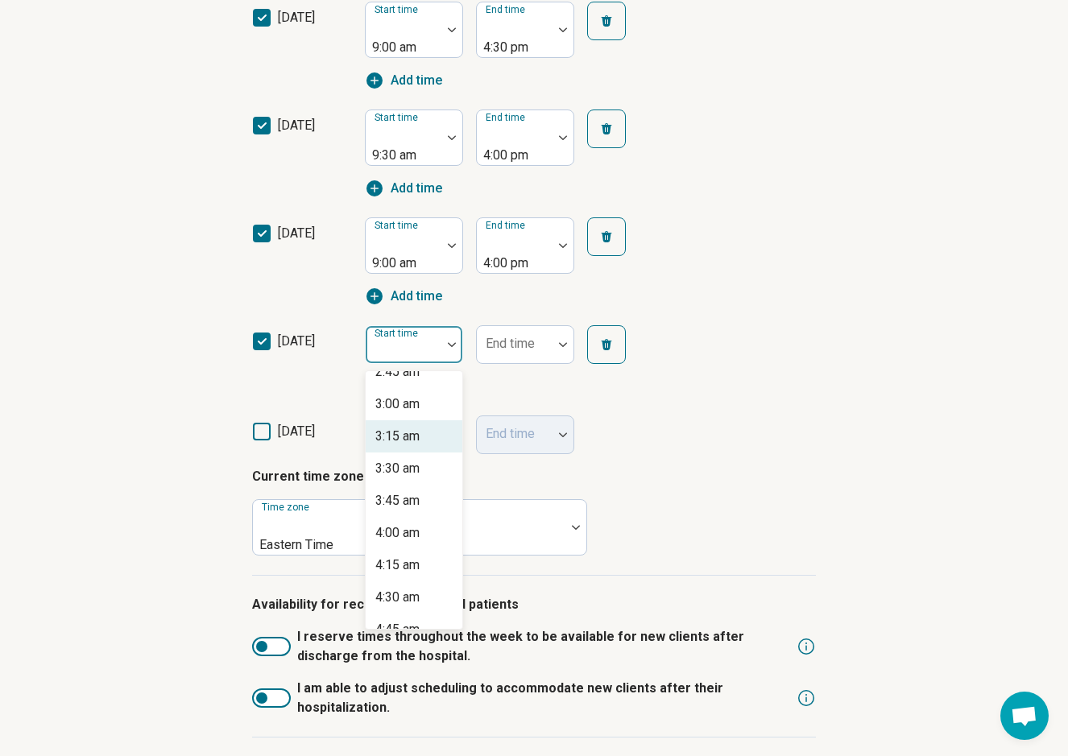
scroll to position [0, 0]
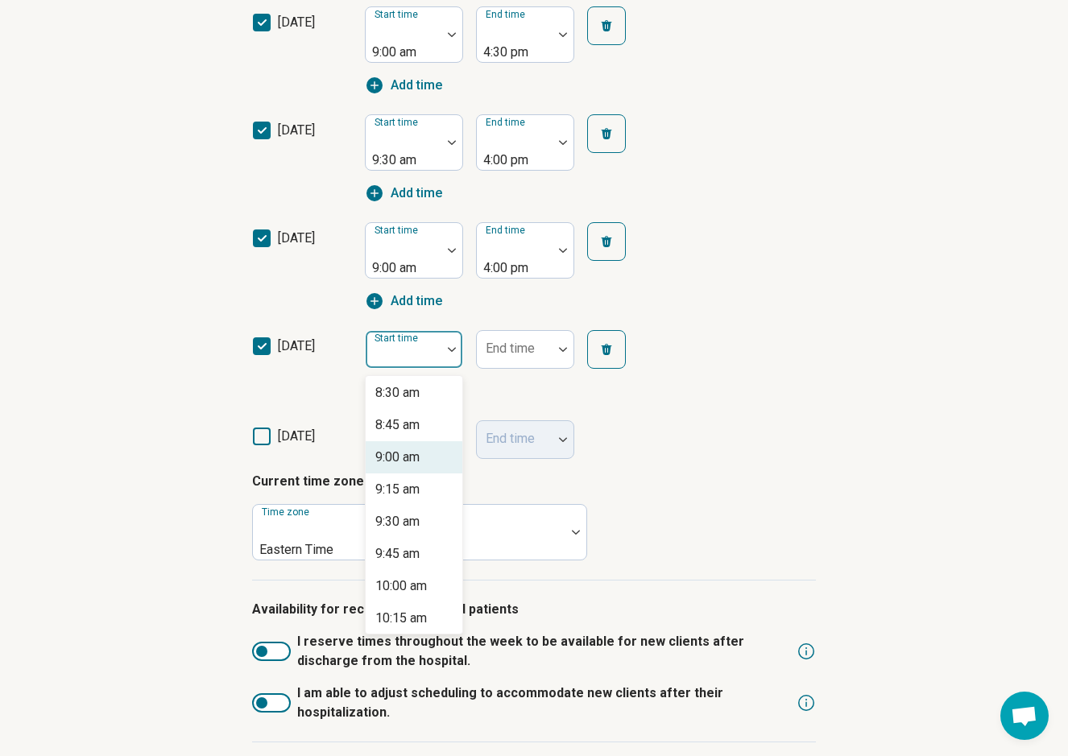
click at [407, 448] on div "9:00 am" at bounding box center [397, 457] width 44 height 19
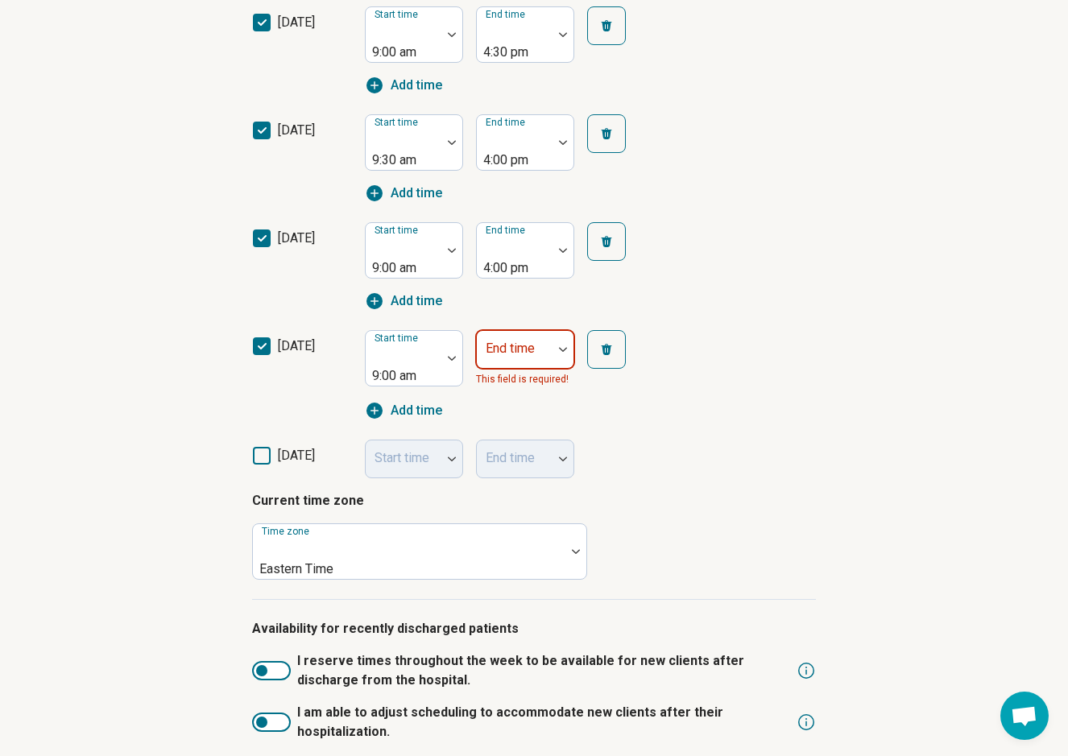
click at [532, 330] on div "End time" at bounding box center [525, 349] width 98 height 39
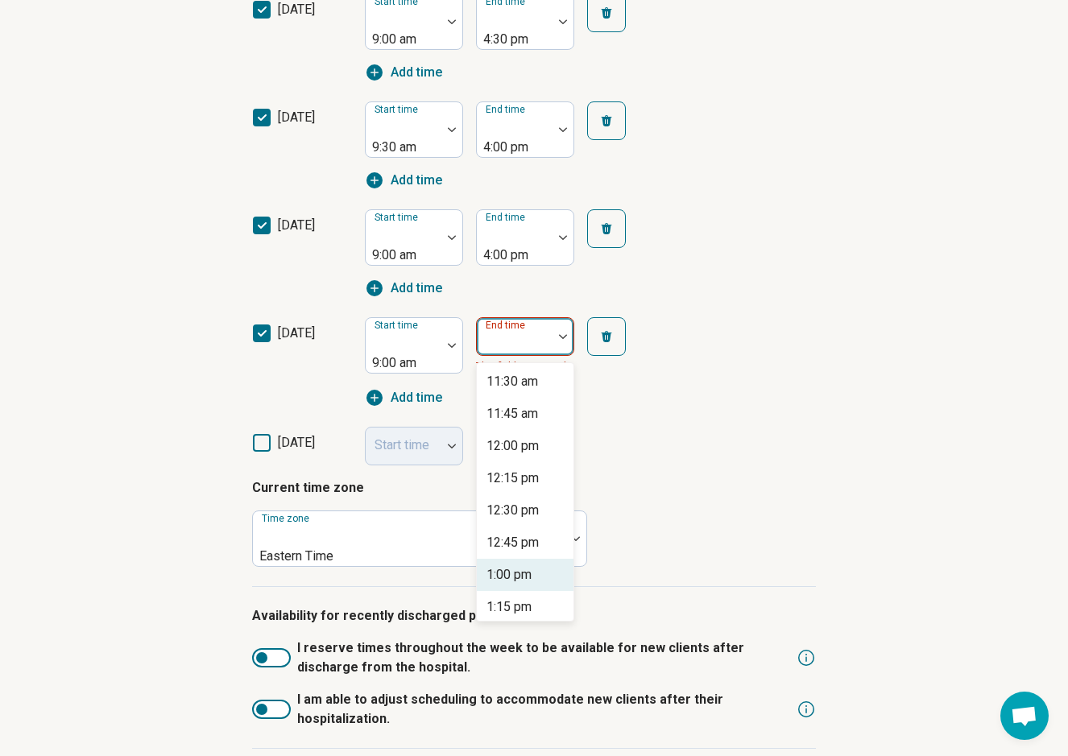
click at [519, 559] on div "1:00 pm" at bounding box center [525, 575] width 97 height 32
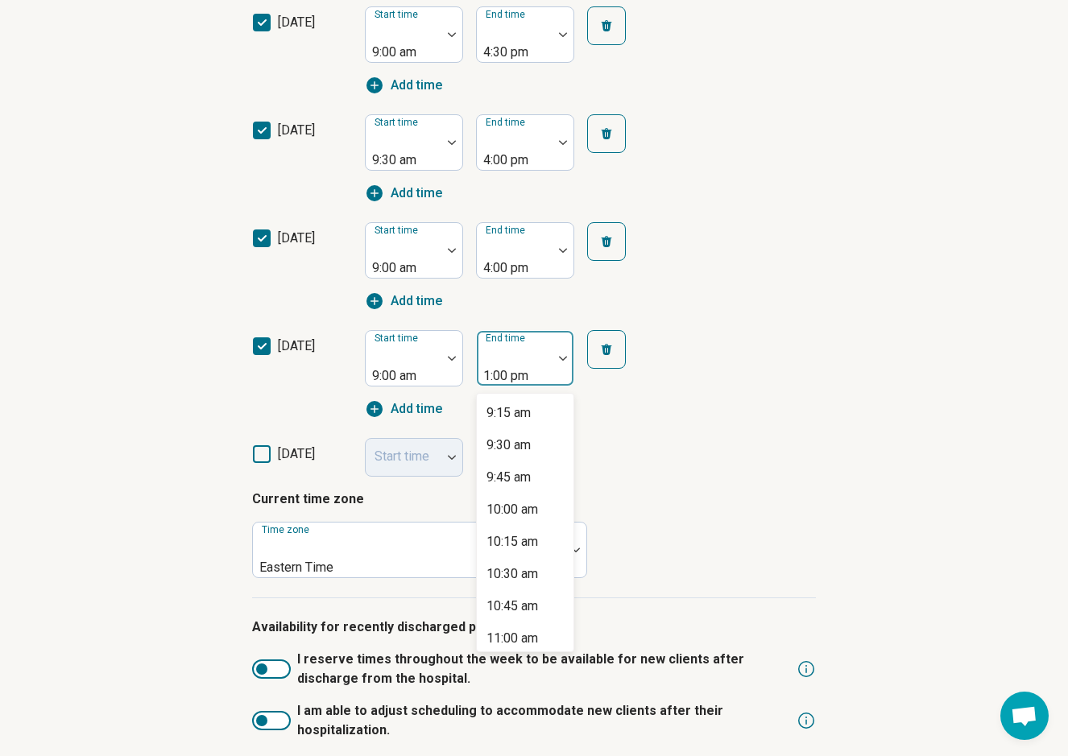
drag, startPoint x: 542, startPoint y: 271, endPoint x: 545, endPoint y: 280, distance: 9.4
click at [542, 331] on div "1:00 pm" at bounding box center [515, 358] width 76 height 55
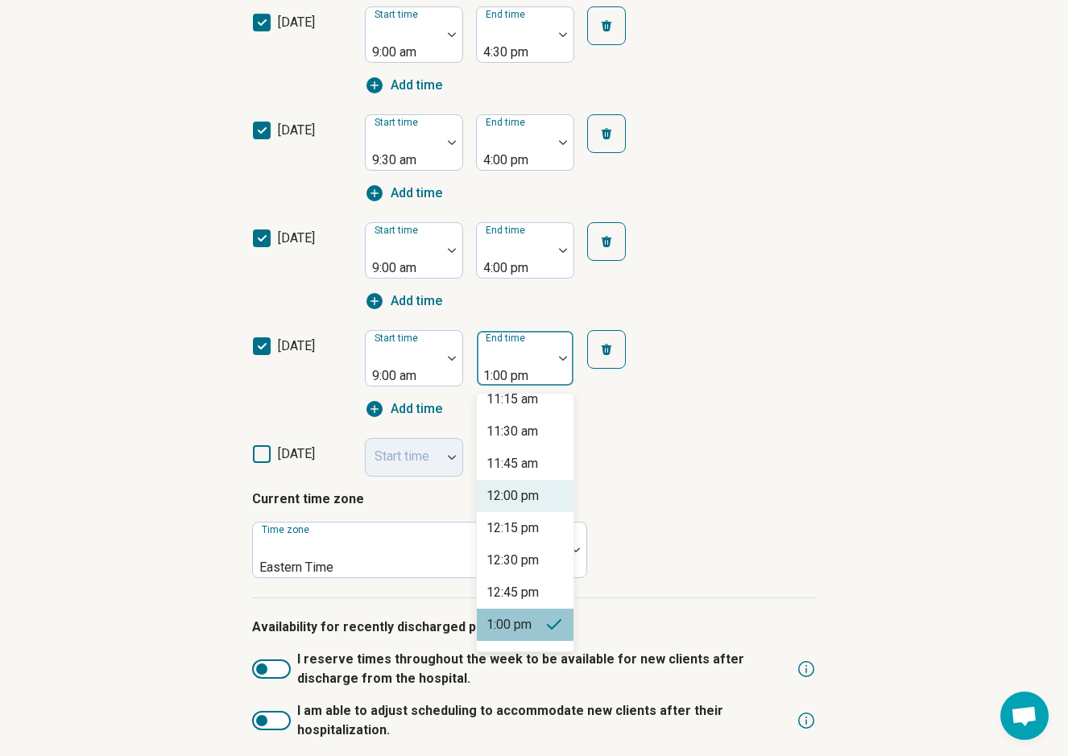
click at [521, 486] on div "12:00 pm" at bounding box center [512, 495] width 52 height 19
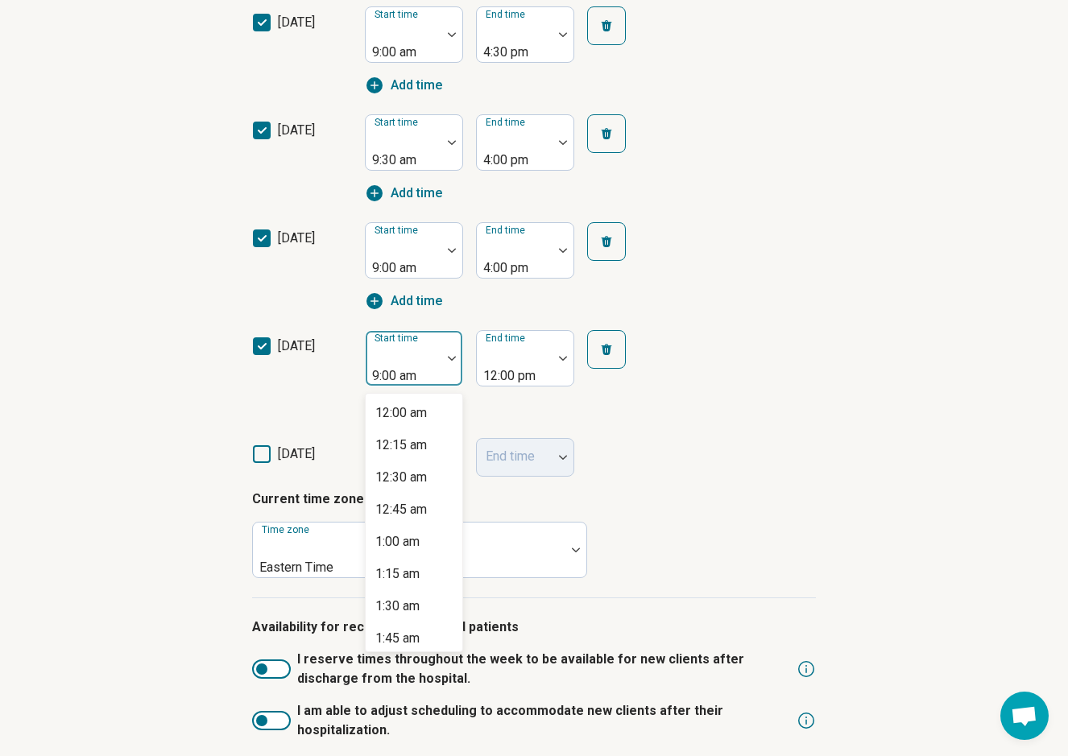
click at [444, 331] on div at bounding box center [451, 358] width 21 height 55
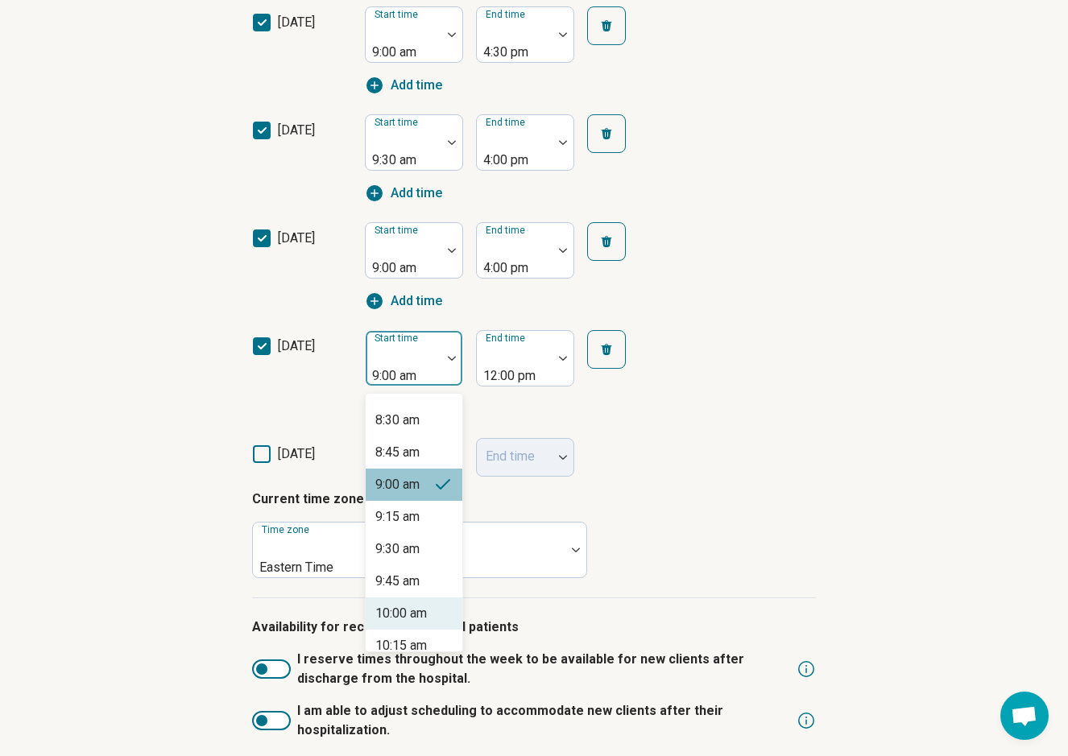
click at [408, 604] on div "10:00 am" at bounding box center [401, 613] width 52 height 19
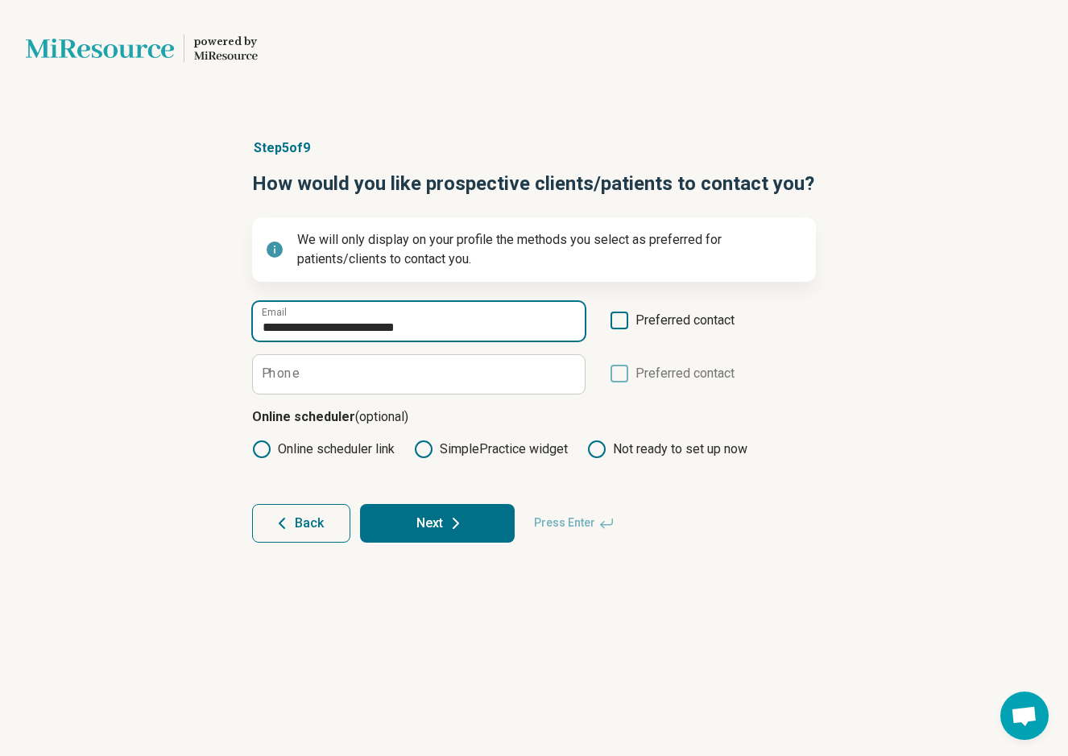
type input "**********"
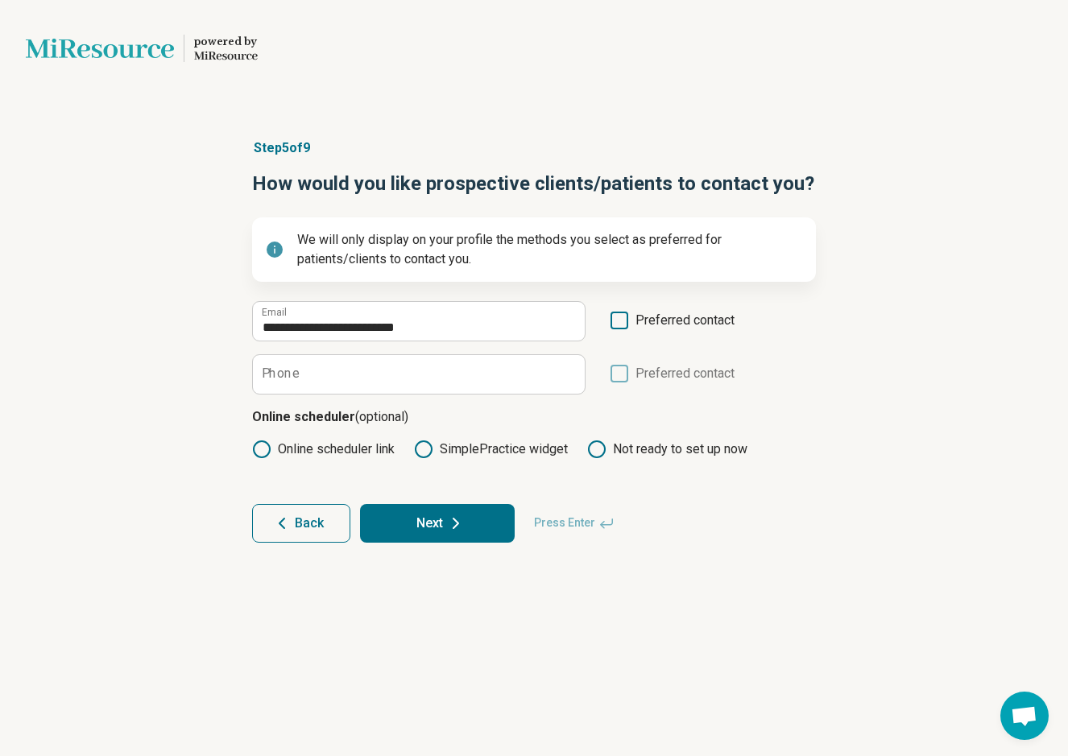
scroll to position [3, 0]
click at [618, 316] on icon at bounding box center [619, 321] width 18 height 18
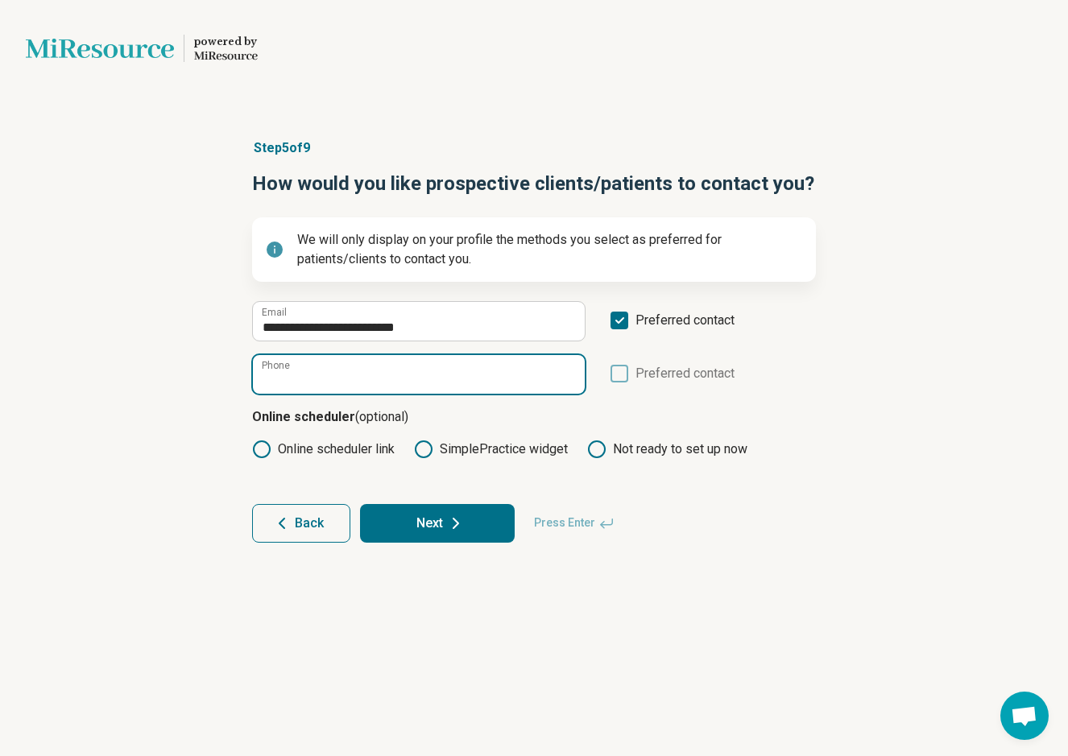
drag, startPoint x: 384, startPoint y: 389, endPoint x: 336, endPoint y: 388, distance: 48.3
click at [464, 374] on input "Phone" at bounding box center [419, 374] width 332 height 39
paste input "**********"
type input "**********"
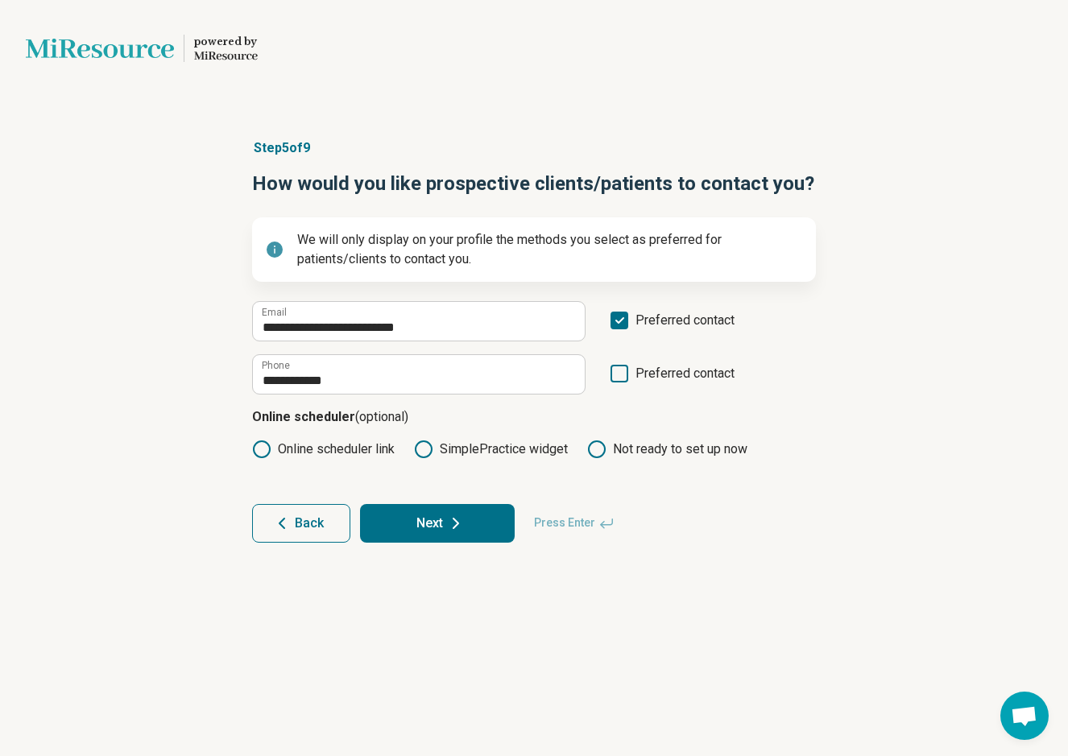
click at [435, 519] on button "Next" at bounding box center [437, 523] width 155 height 39
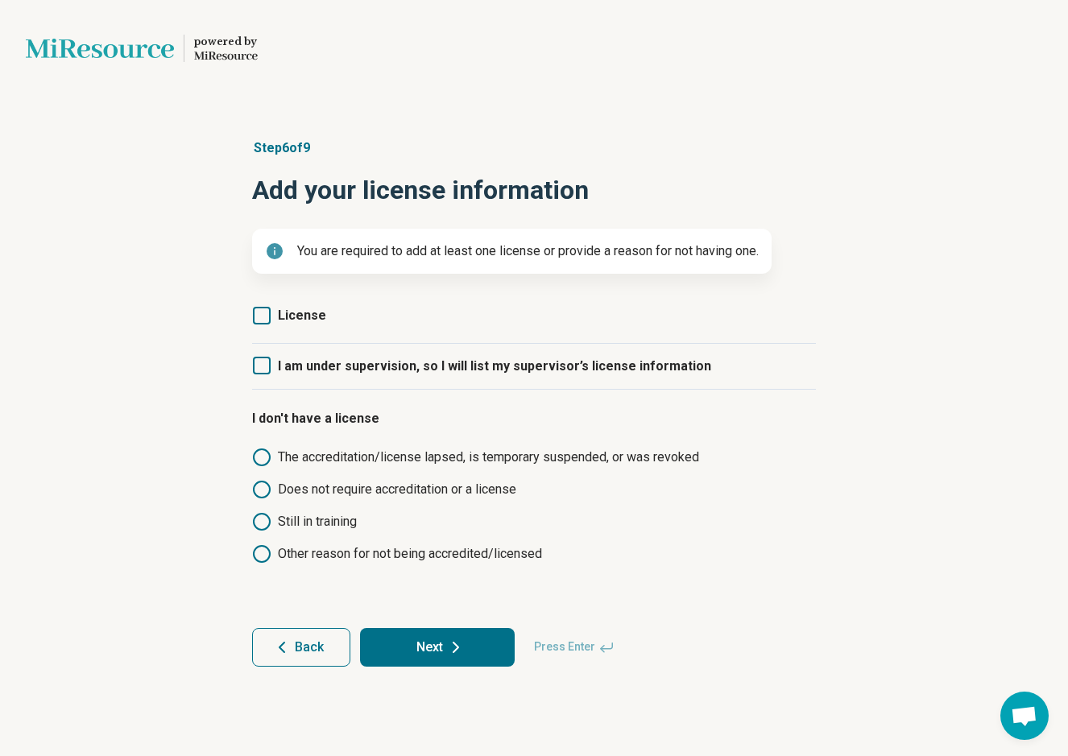
scroll to position [0, 1]
click at [275, 319] on label "License" at bounding box center [289, 315] width 74 height 19
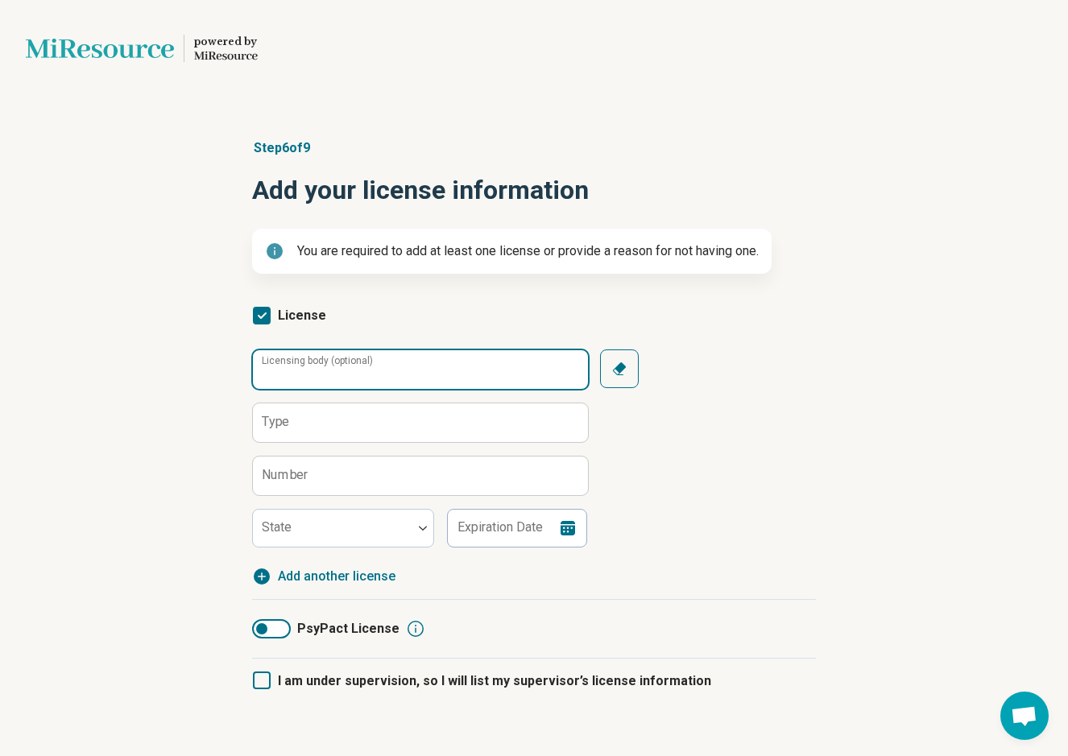
scroll to position [0, 0]
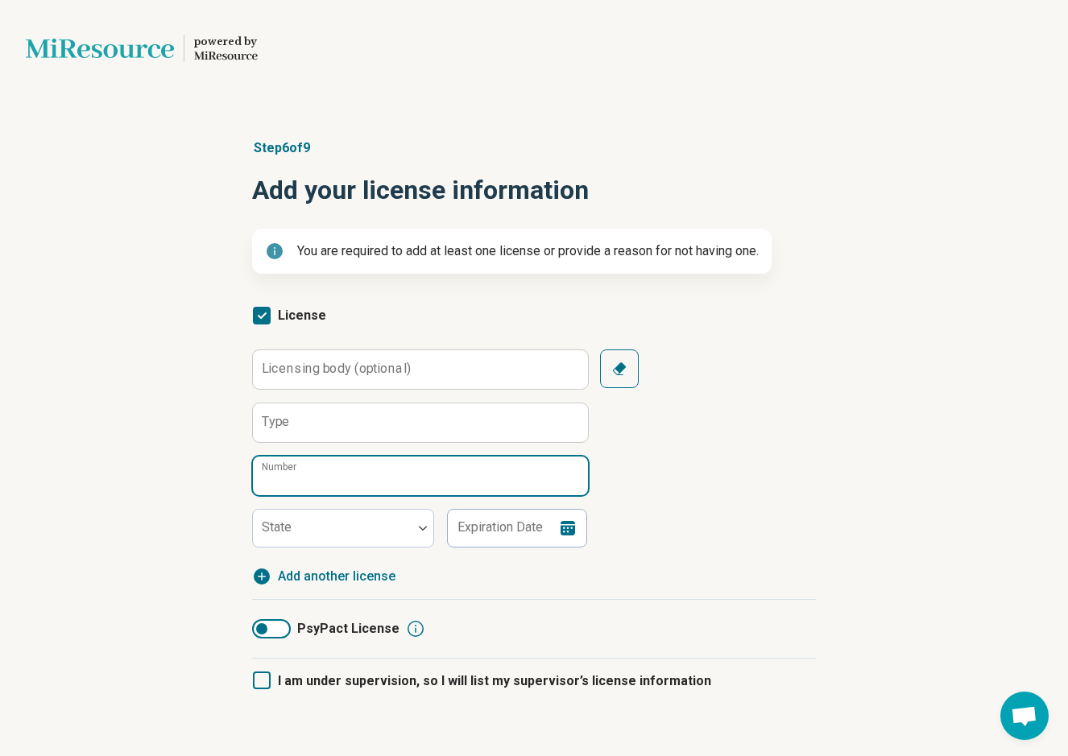
click at [363, 473] on input "Number" at bounding box center [420, 476] width 335 height 39
paste input "********"
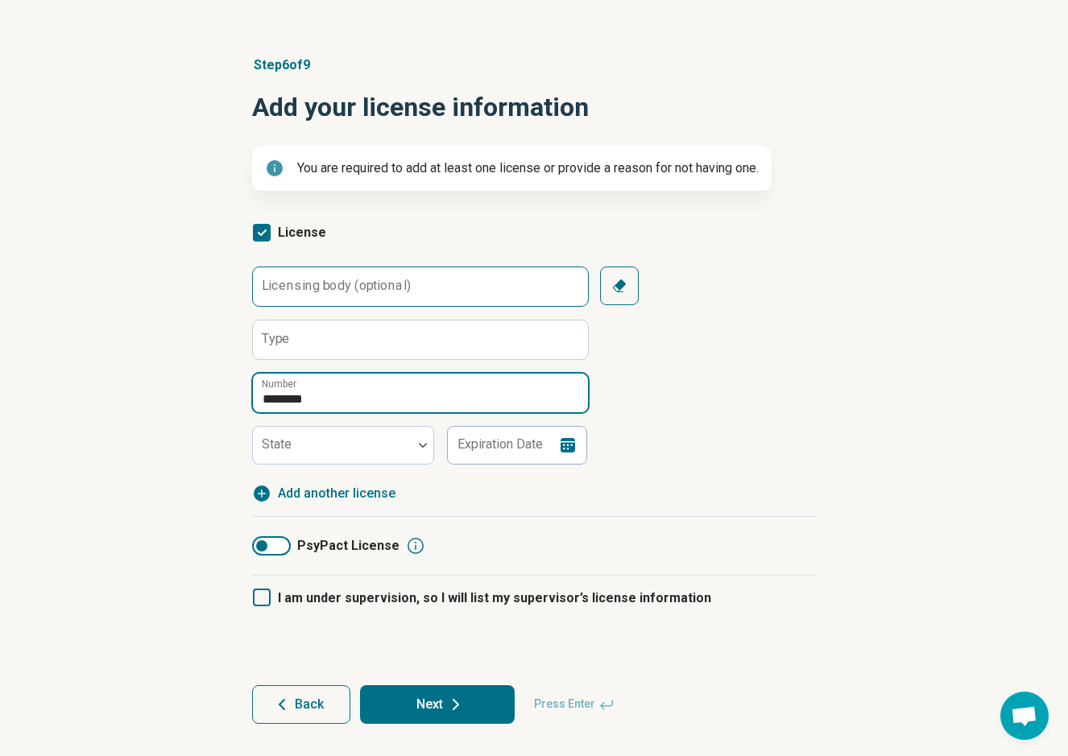
scroll to position [83, 0]
type input "********"
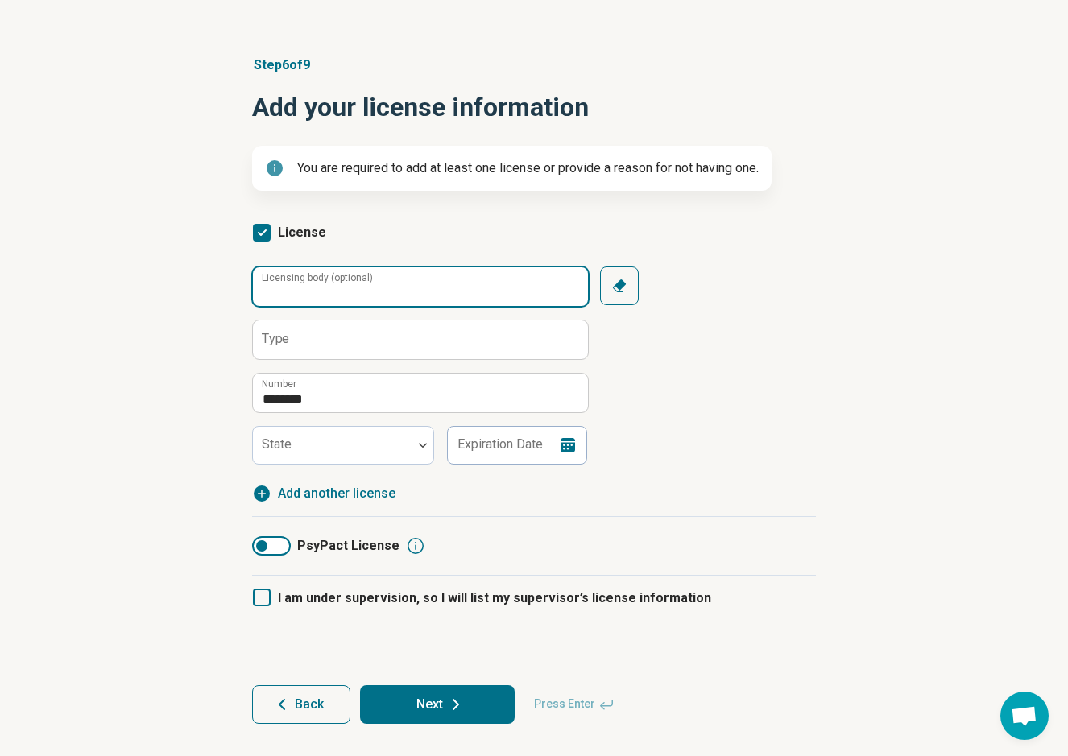
click at [422, 290] on input "Licensing body (optional)" at bounding box center [420, 286] width 335 height 39
type input "***"
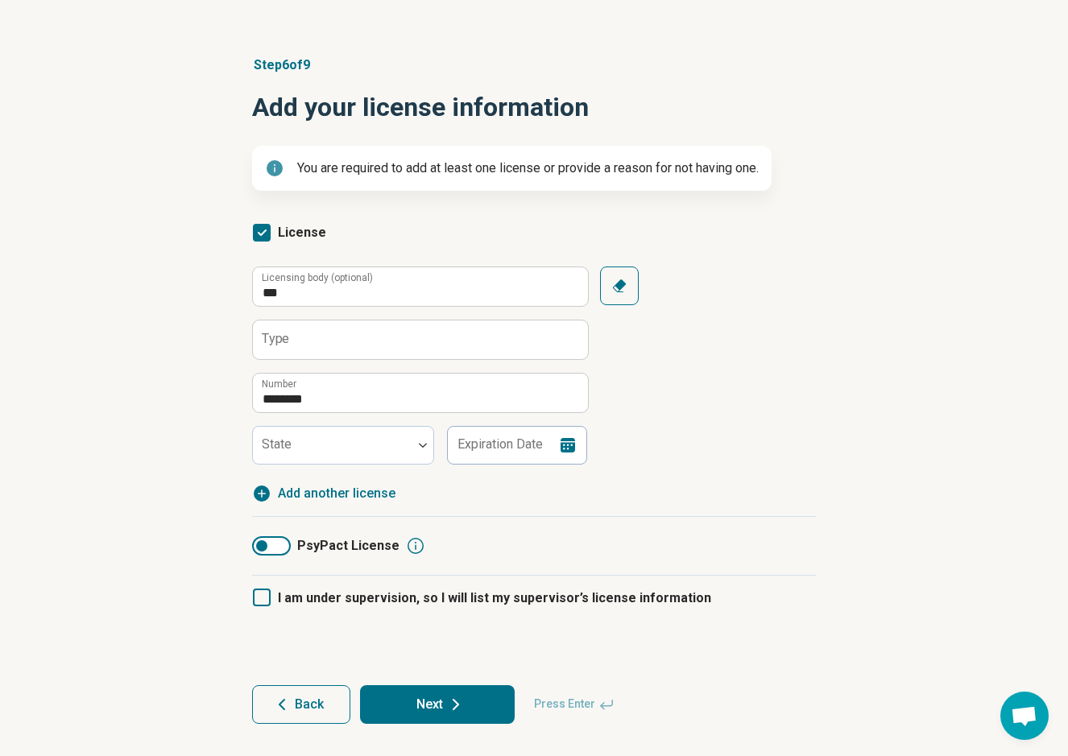
click at [330, 502] on span "Add another license" at bounding box center [337, 493] width 118 height 19
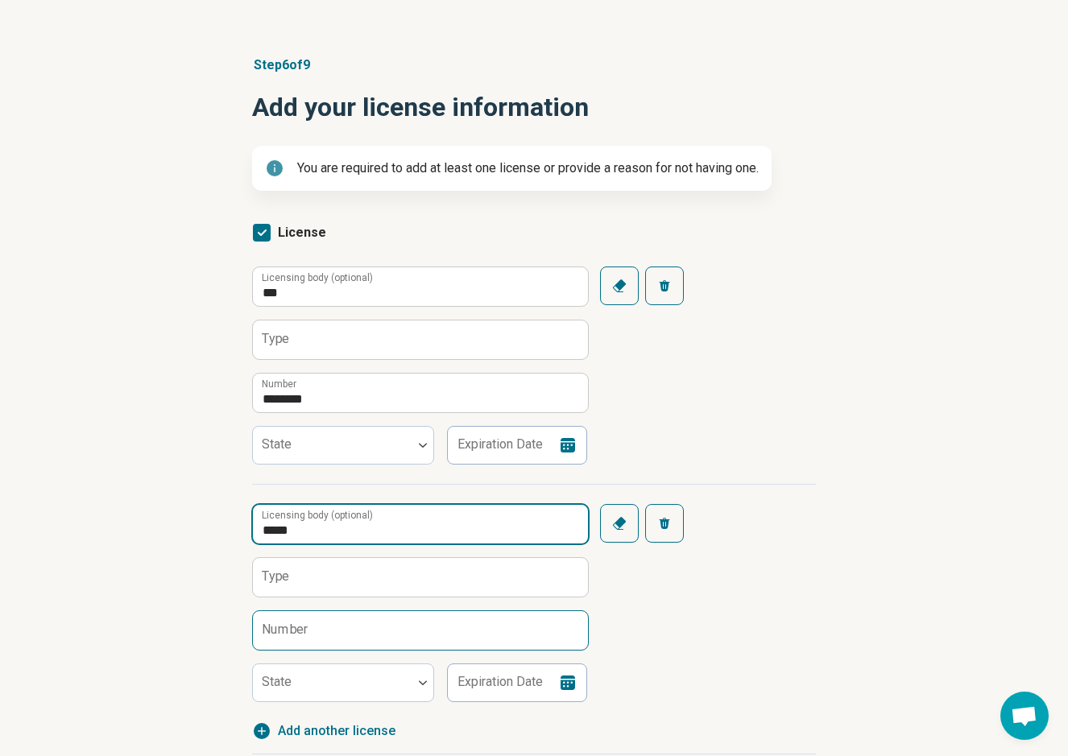
type input "****"
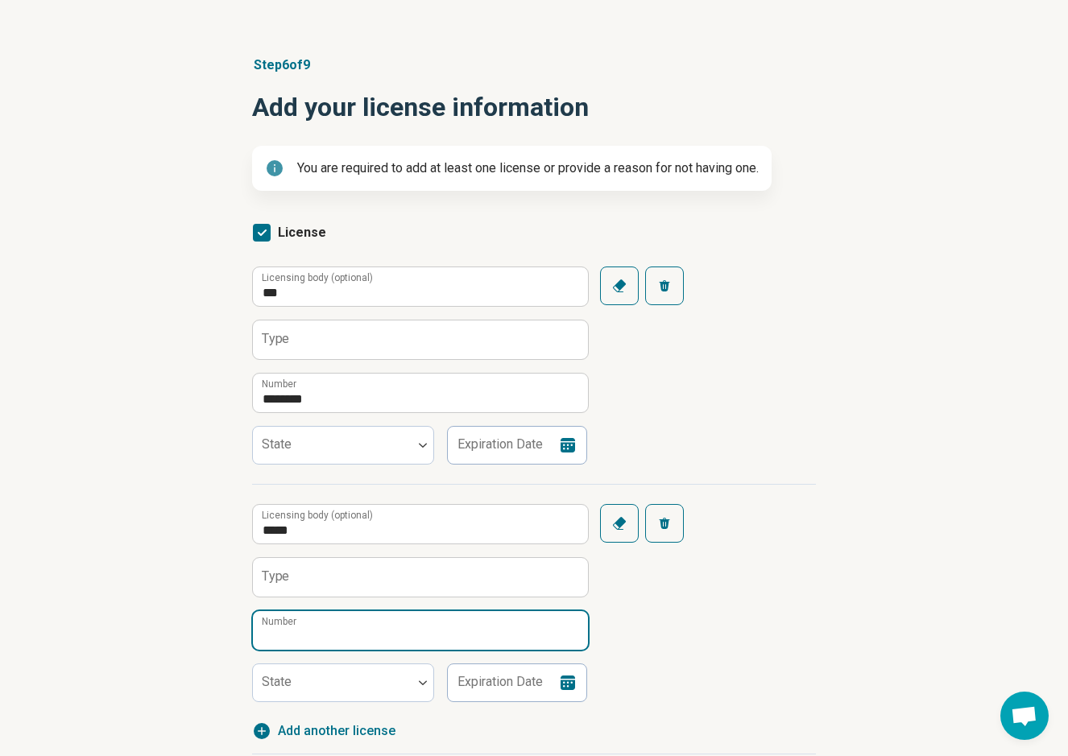
click at [329, 635] on input "Number" at bounding box center [420, 630] width 335 height 39
paste input "****"
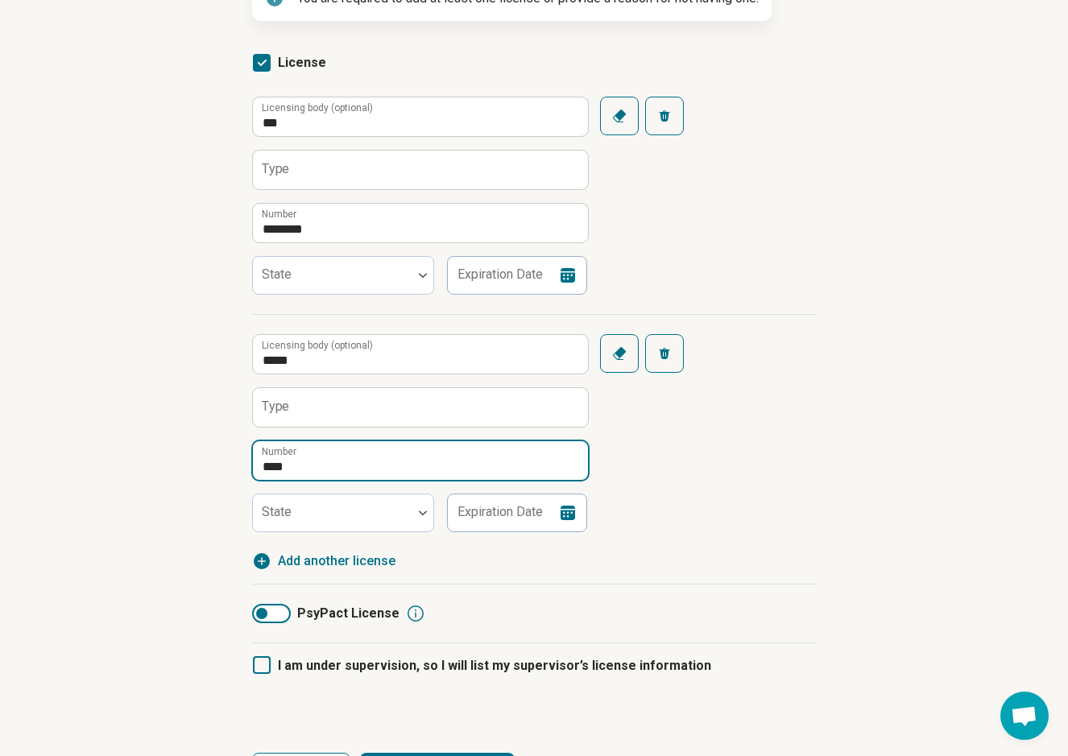
scroll to position [257, 0]
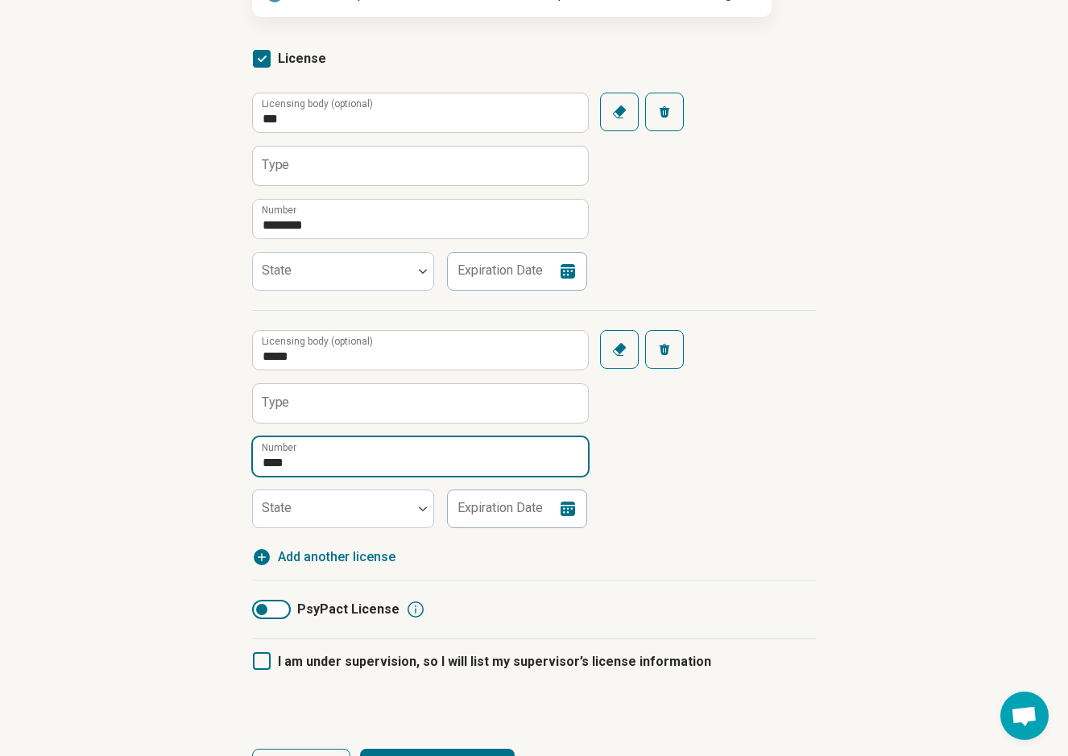
type input "****"
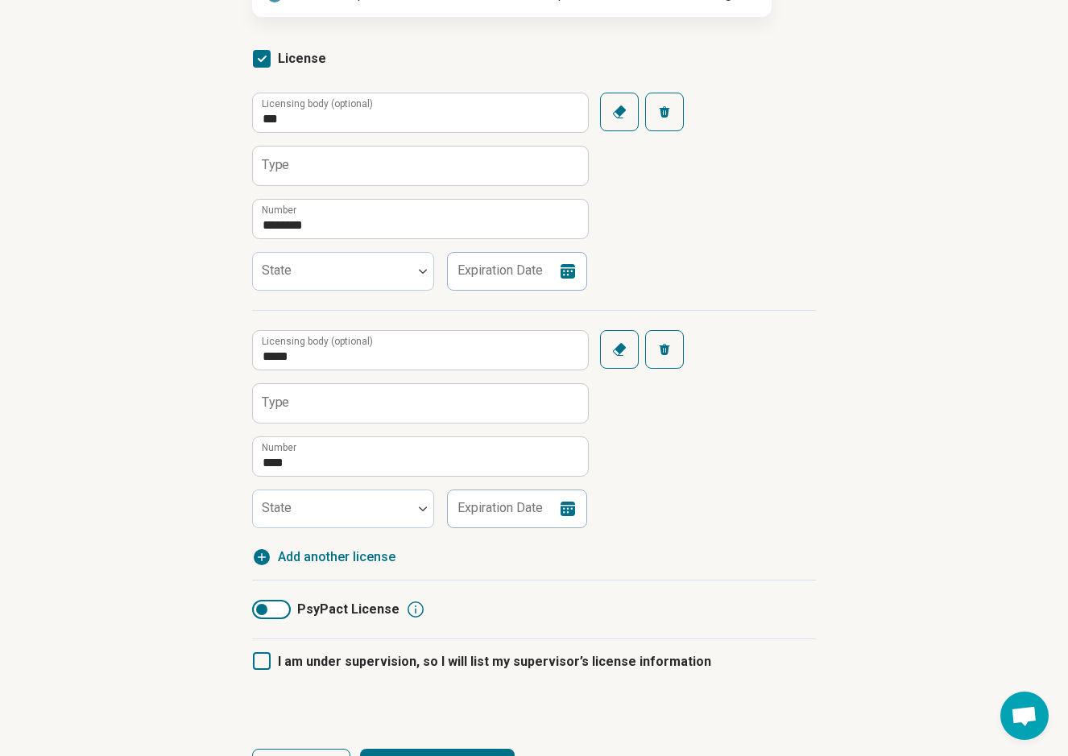
click at [332, 563] on span "Add another license" at bounding box center [337, 557] width 118 height 19
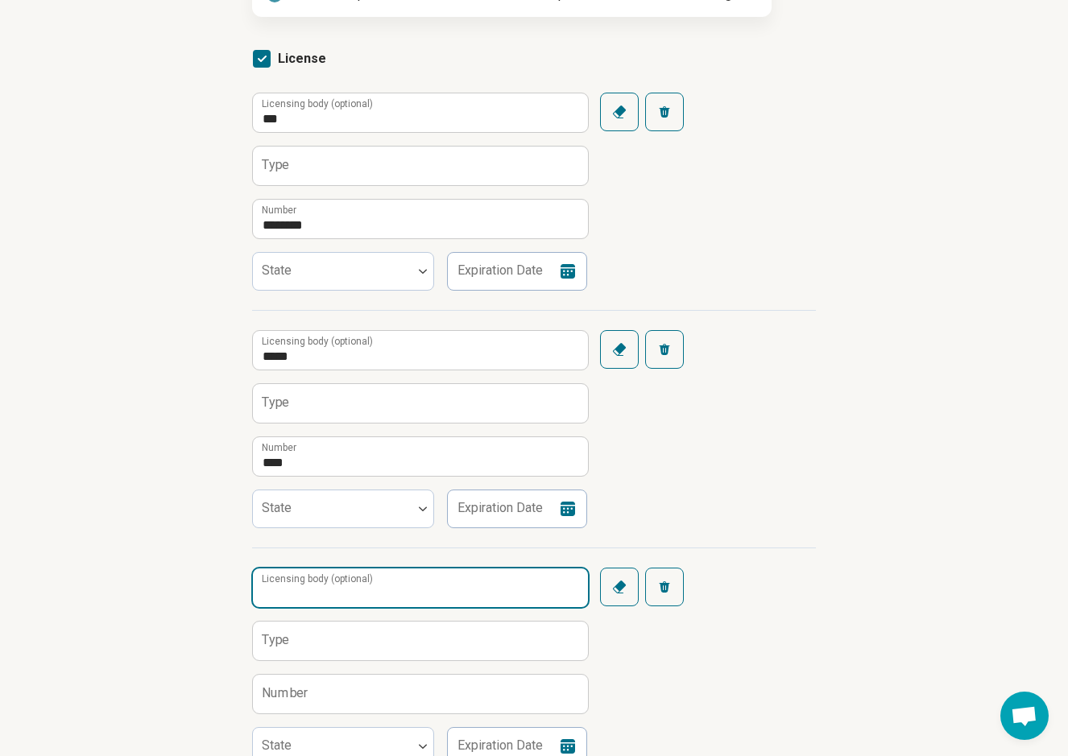
drag, startPoint x: 344, startPoint y: 577, endPoint x: 427, endPoint y: 561, distance: 84.5
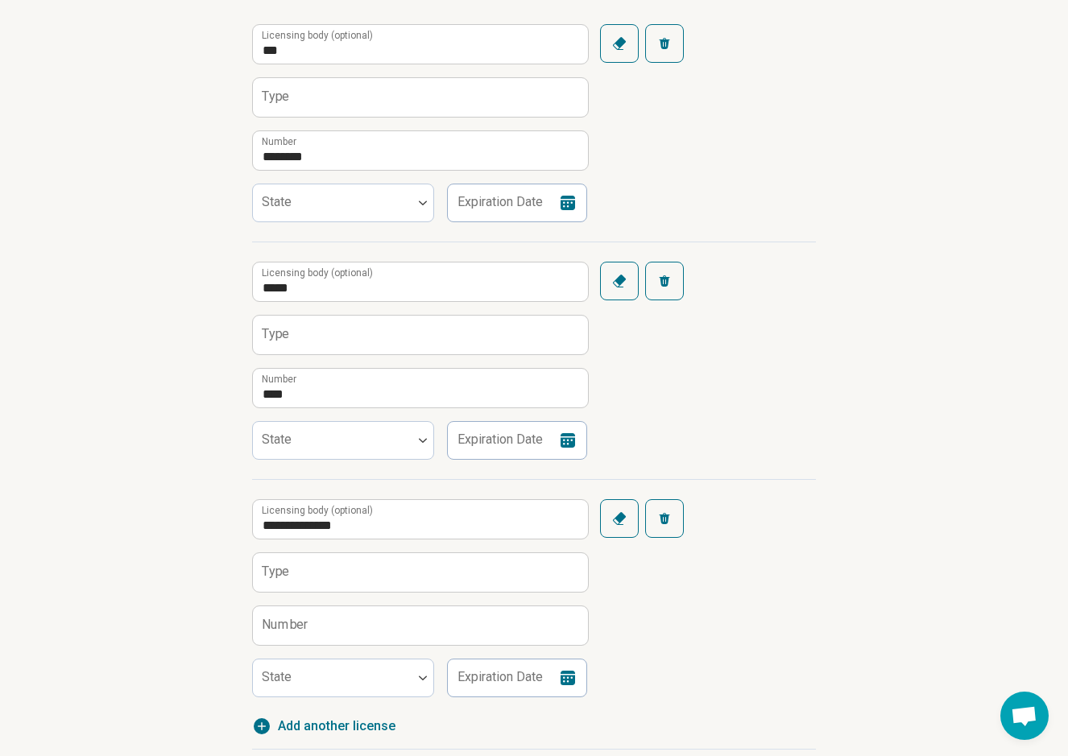
scroll to position [326, 0]
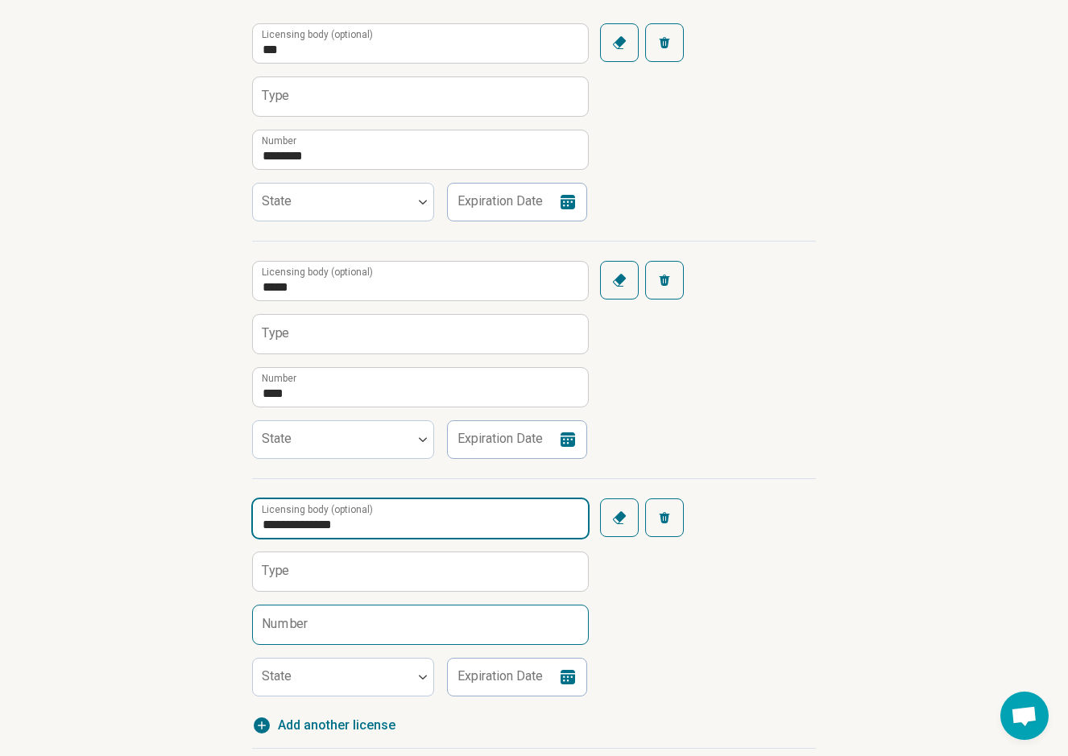
type input "**********"
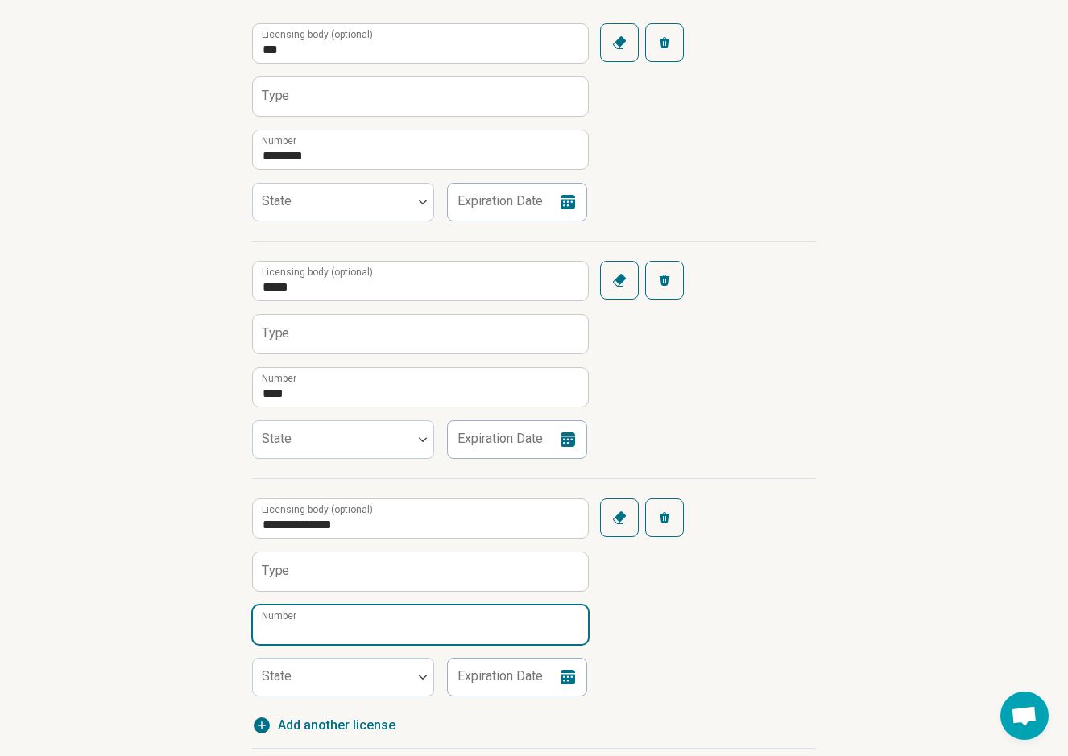
click at [312, 628] on input "Number" at bounding box center [420, 625] width 335 height 39
paste input "*******"
type input "*******"
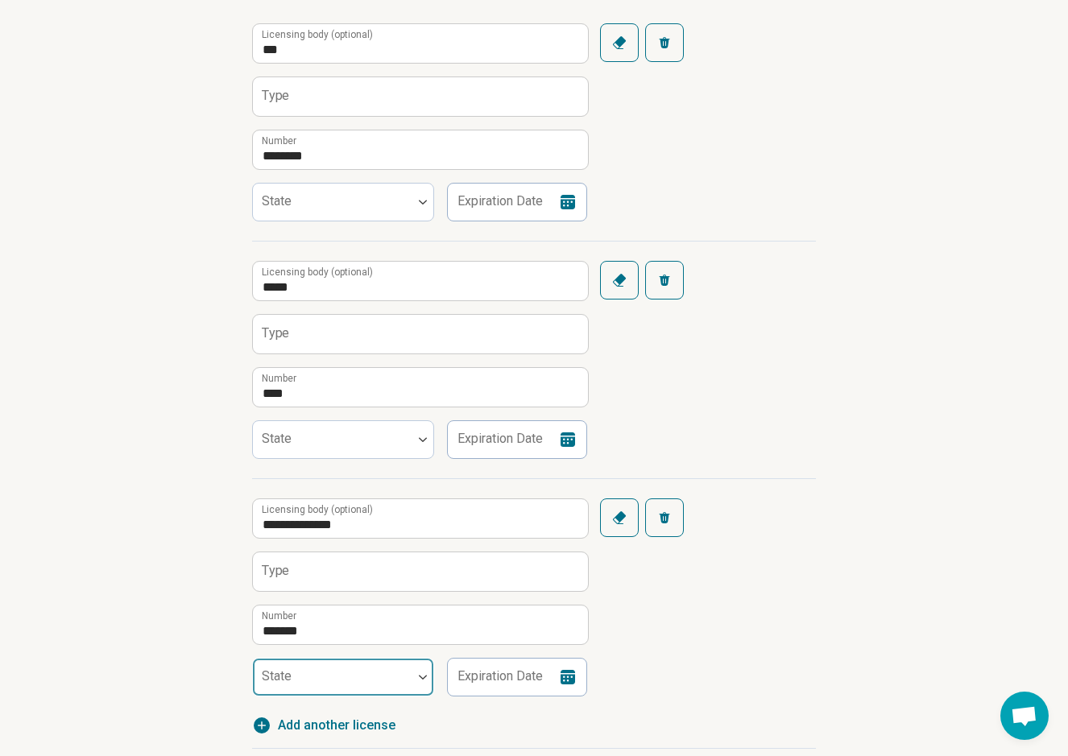
click at [308, 670] on div at bounding box center [332, 676] width 159 height 35
type input "*"
type input "*****"
click at [329, 604] on div "[US_STATE]" at bounding box center [296, 598] width 66 height 19
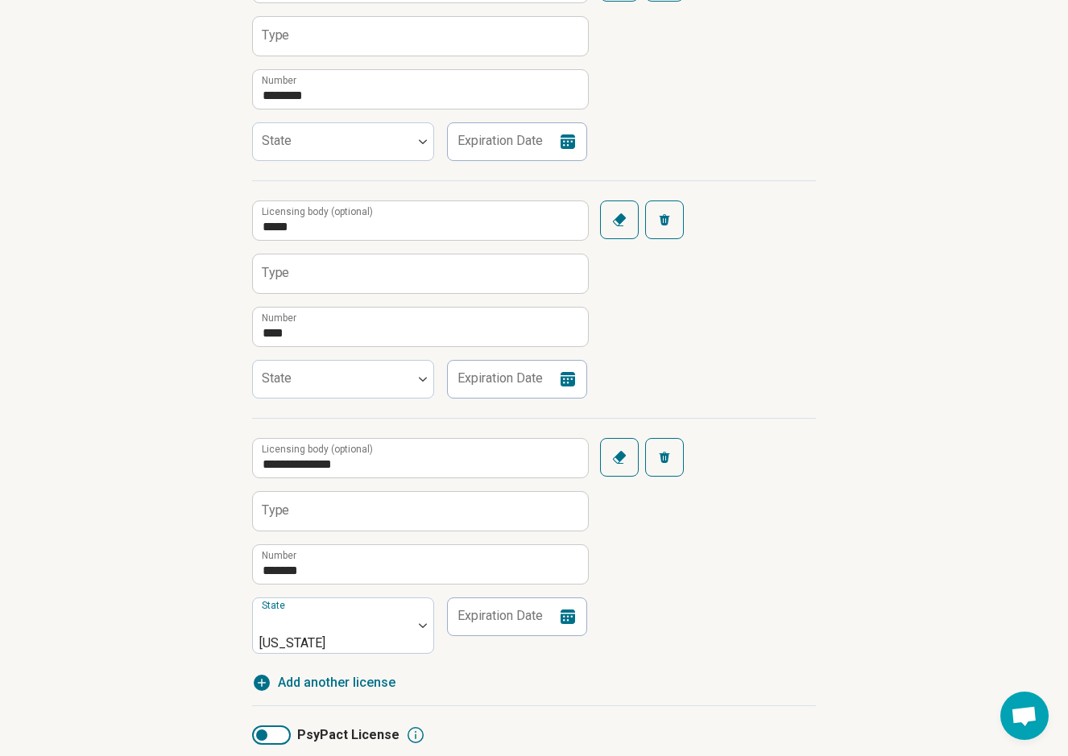
scroll to position [430, 0]
